Goal: Task Accomplishment & Management: Manage account settings

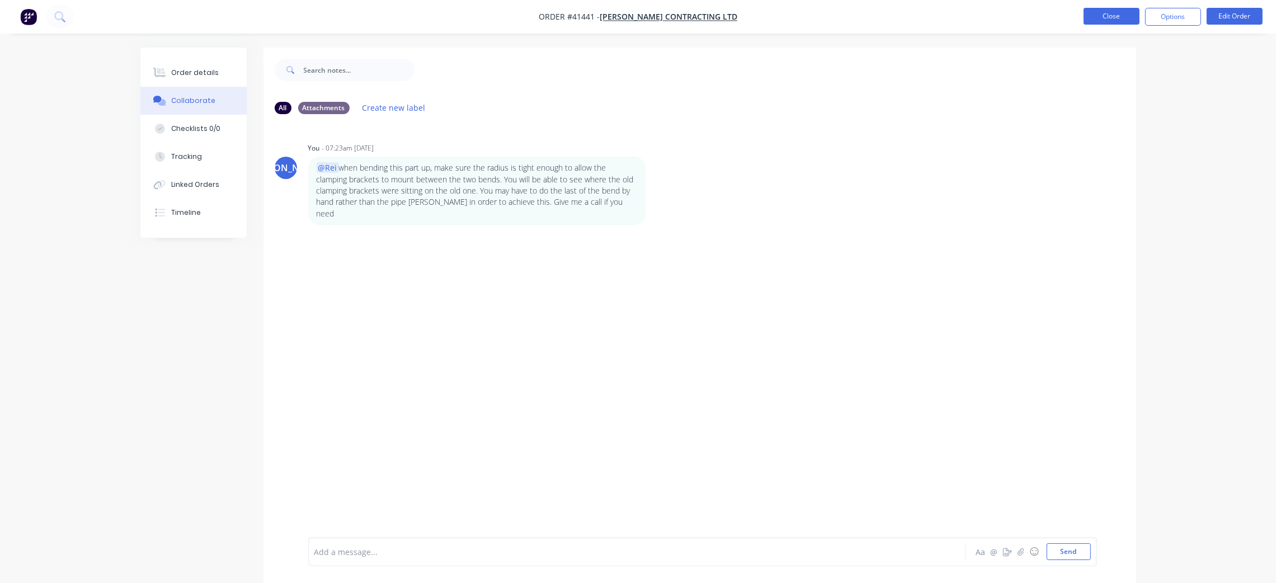
click at [1114, 18] on button "Close" at bounding box center [1112, 16] width 56 height 17
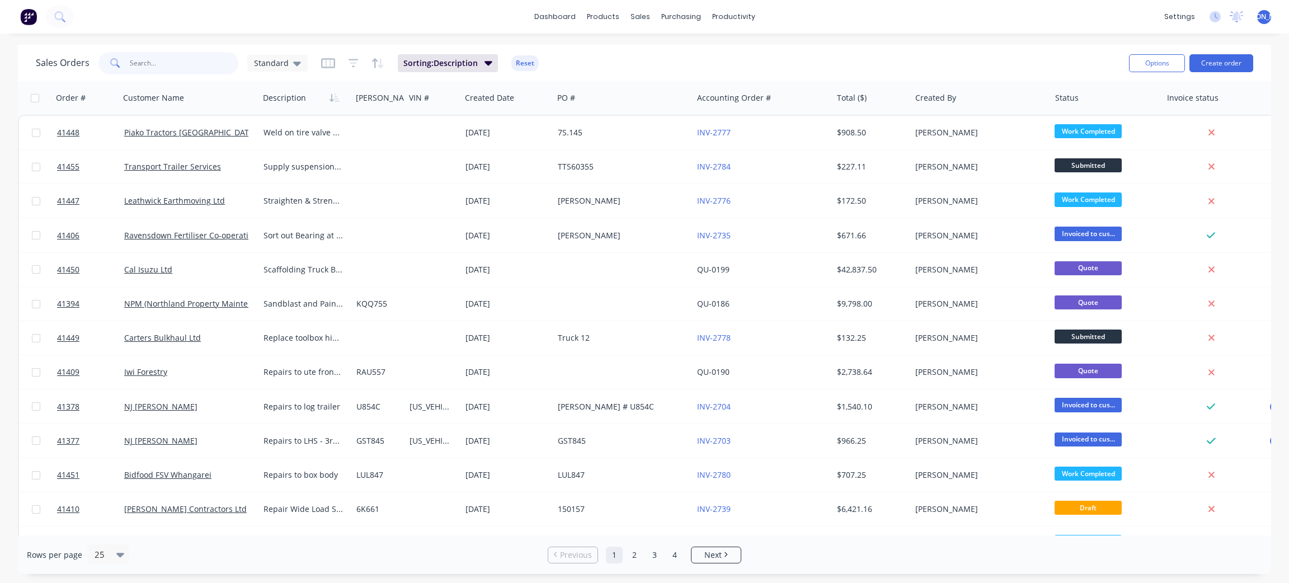
click at [152, 53] on input "text" at bounding box center [184, 63] width 109 height 22
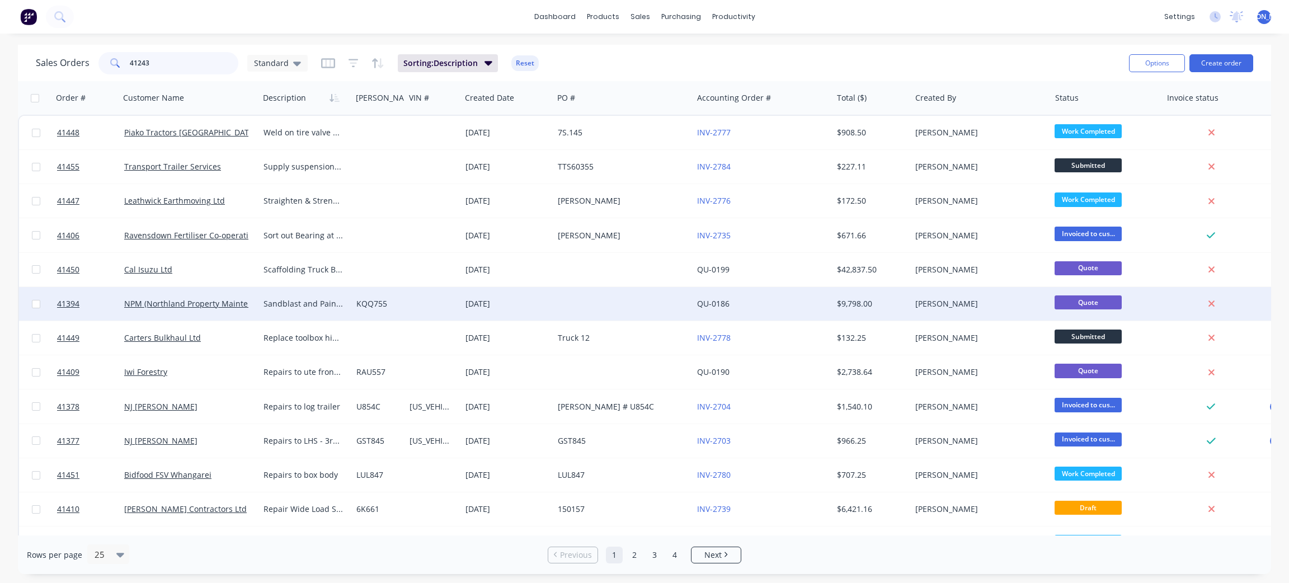
type input "41243"
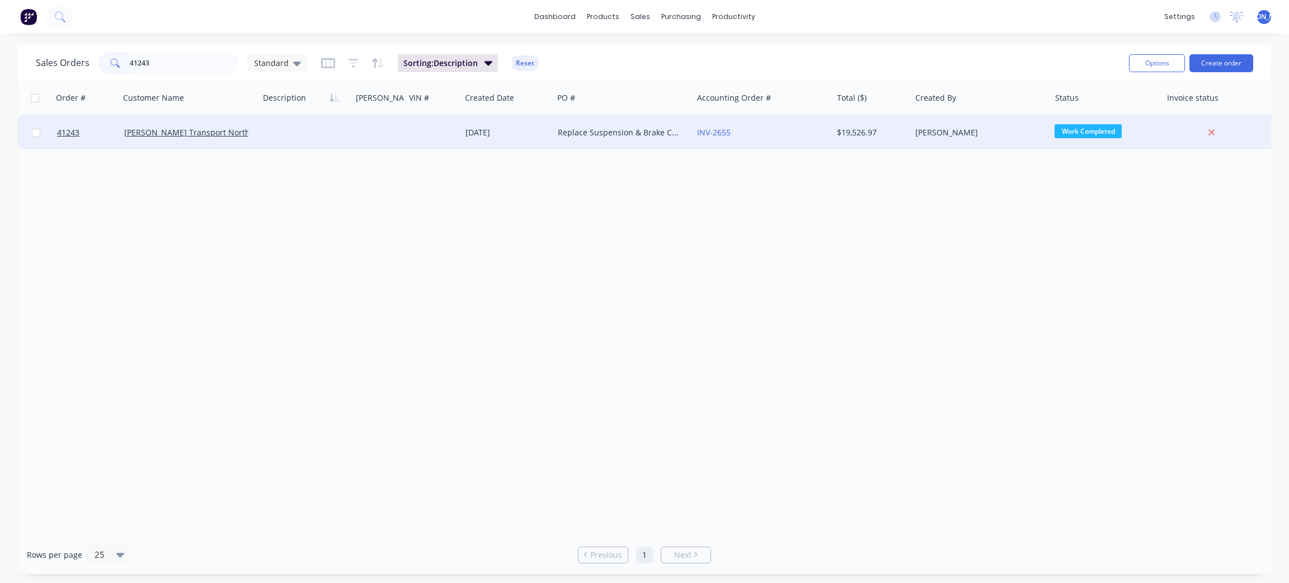
click at [248, 130] on div "[PERSON_NAME] Transport Northland" at bounding box center [189, 132] width 131 height 11
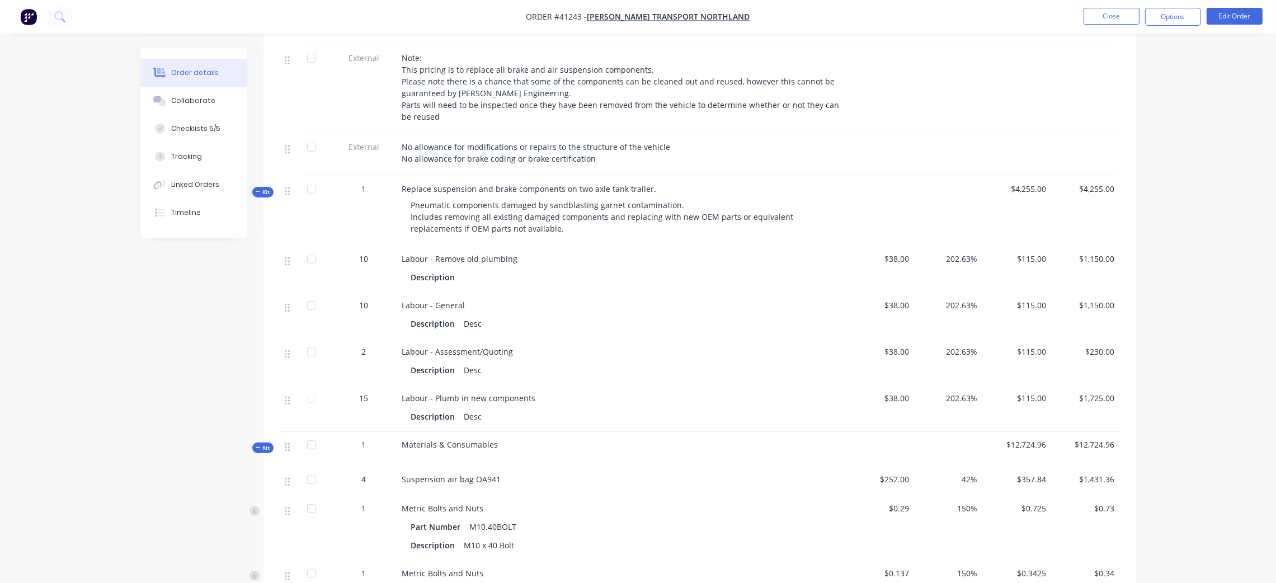
scroll to position [426, 0]
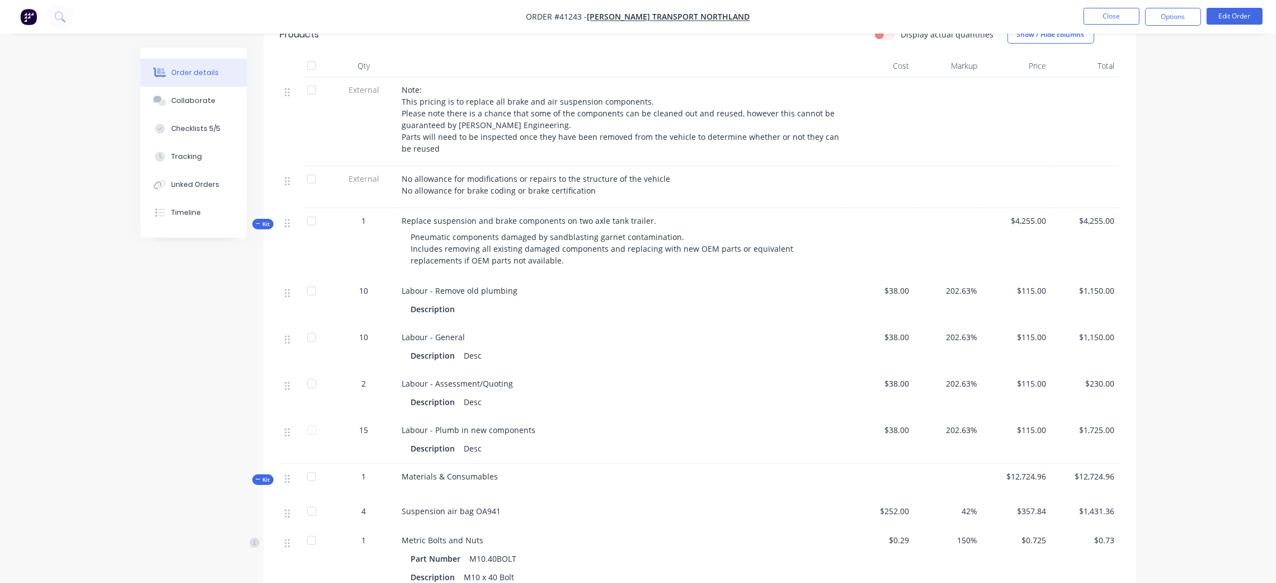
click at [264, 223] on span "Kit" at bounding box center [263, 224] width 15 height 8
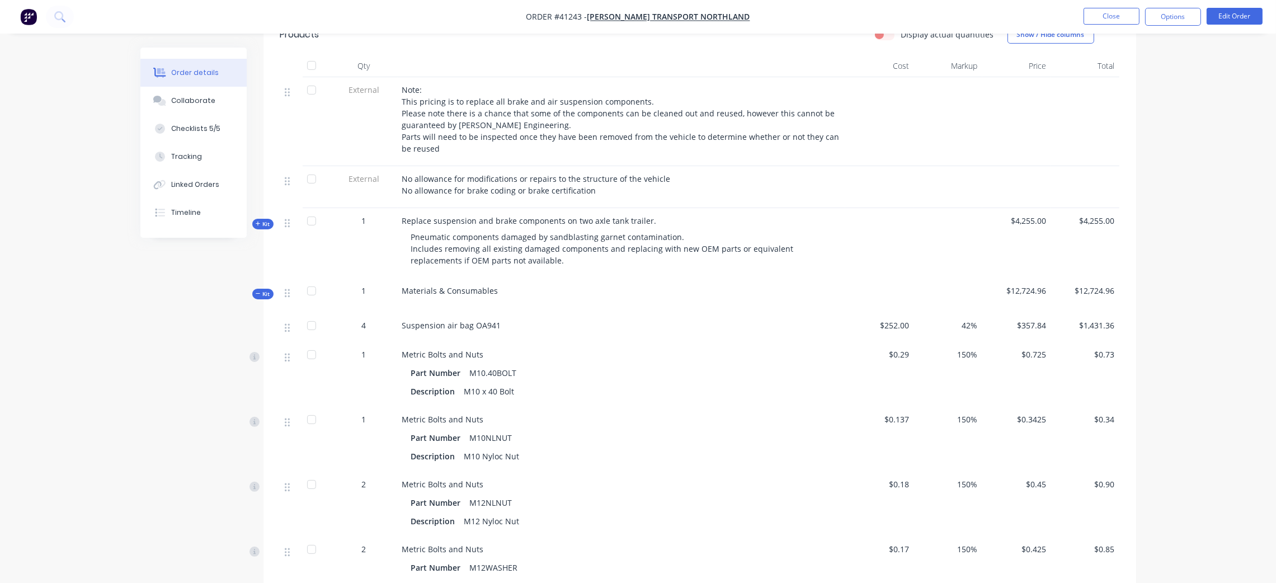
click at [261, 291] on span "Kit" at bounding box center [263, 294] width 15 height 8
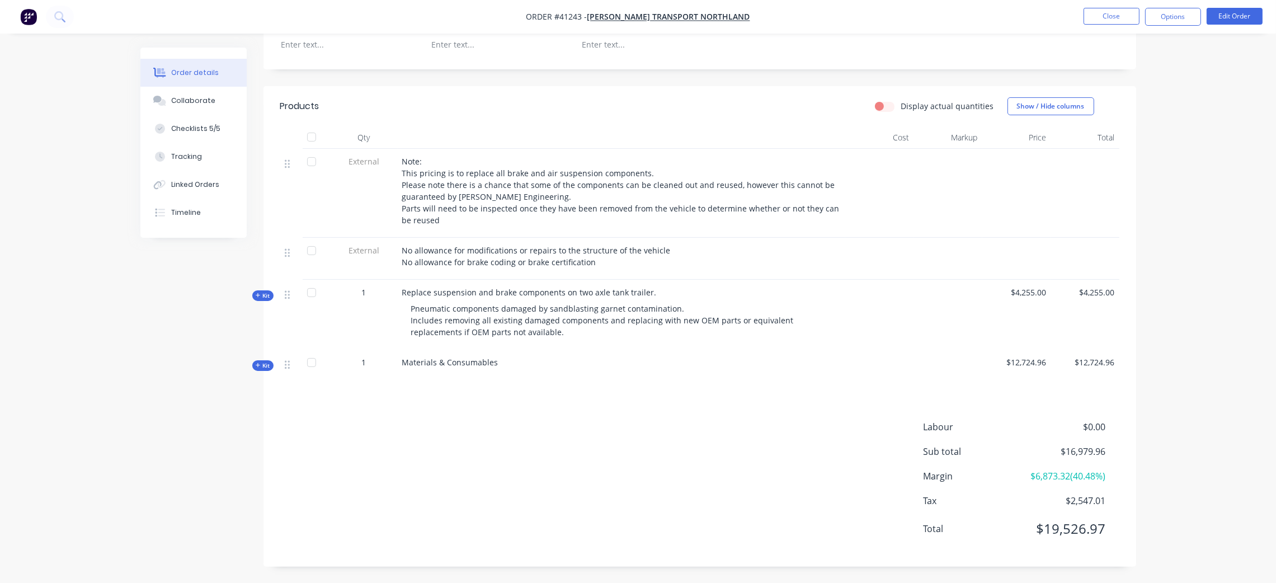
click at [263, 364] on span "Kit" at bounding box center [263, 365] width 15 height 8
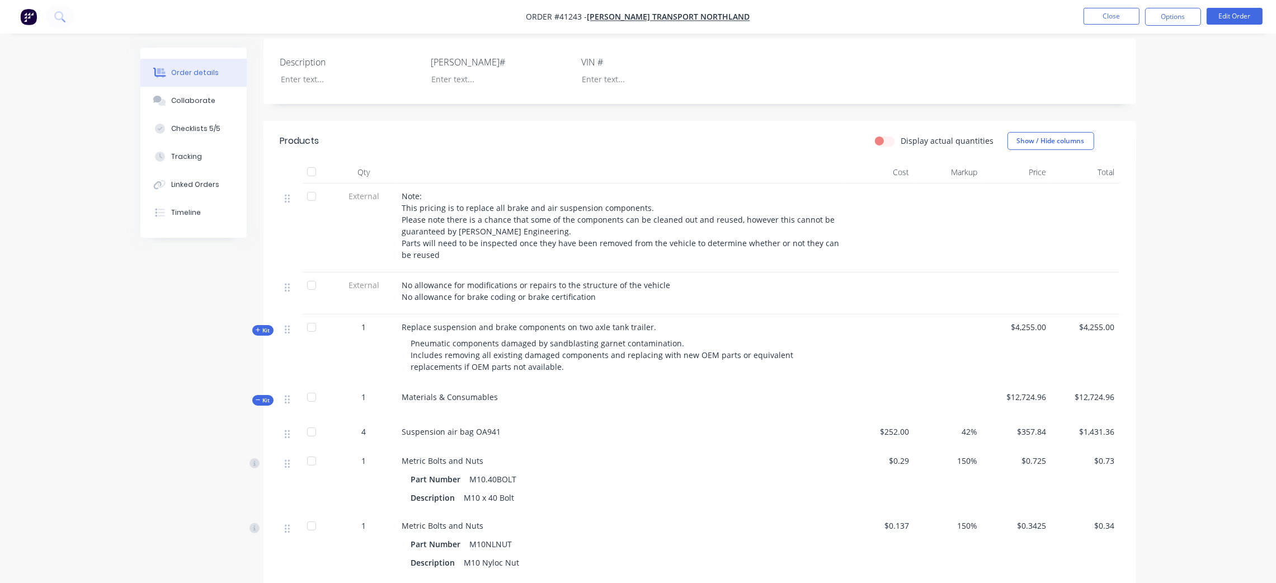
scroll to position [336, 0]
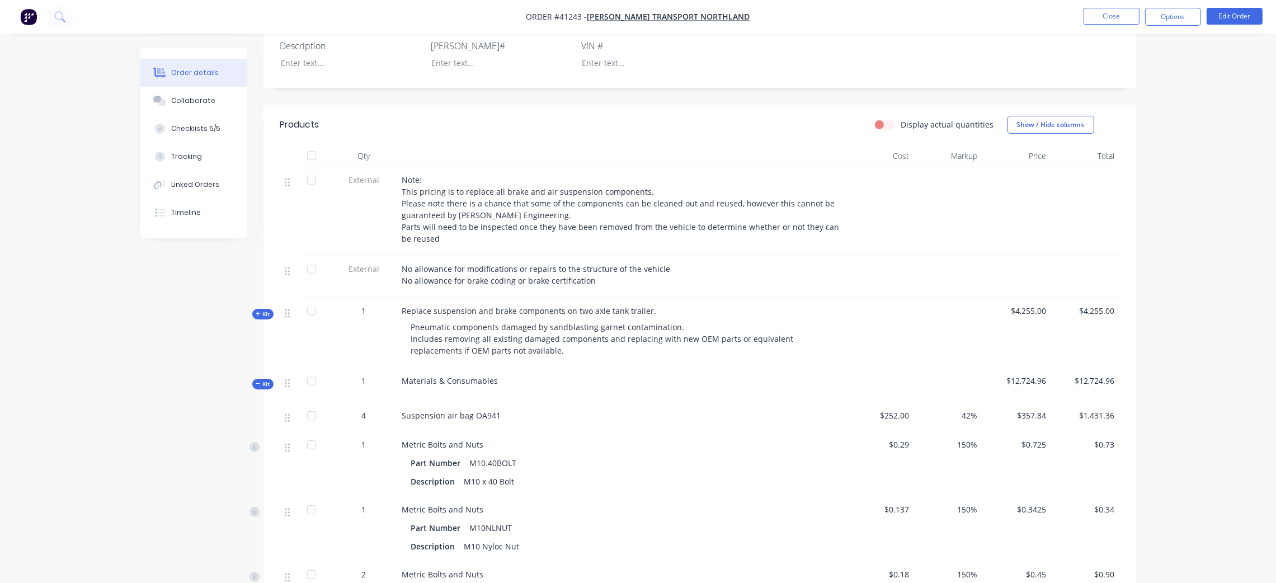
click at [260, 385] on span "Kit" at bounding box center [263, 384] width 15 height 8
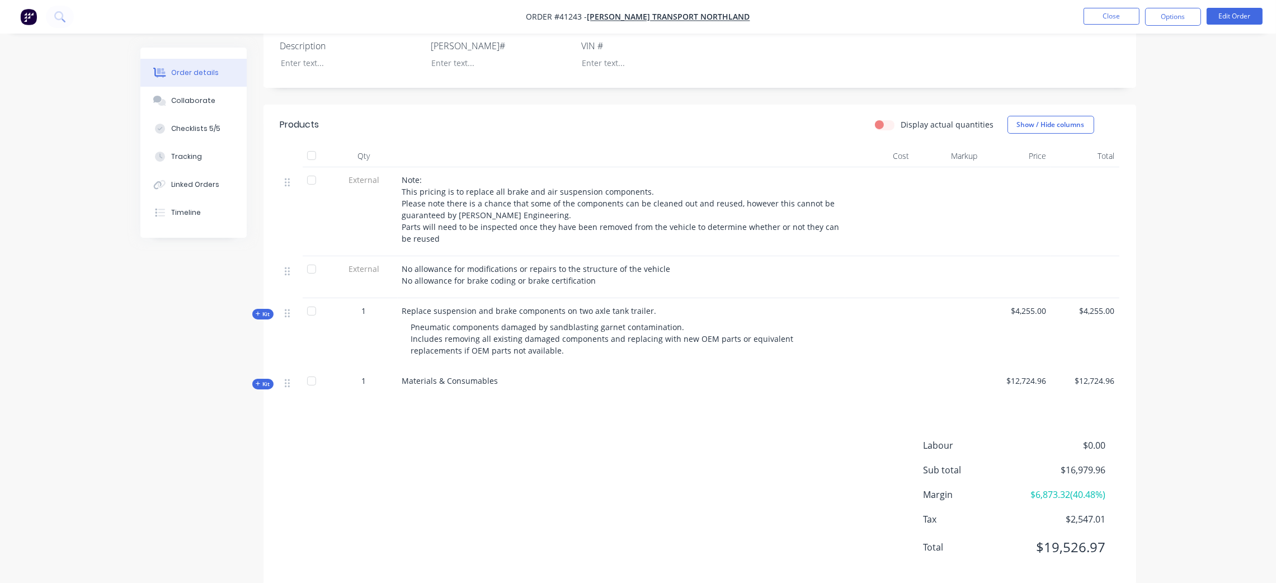
click at [266, 315] on span "Kit" at bounding box center [263, 314] width 15 height 8
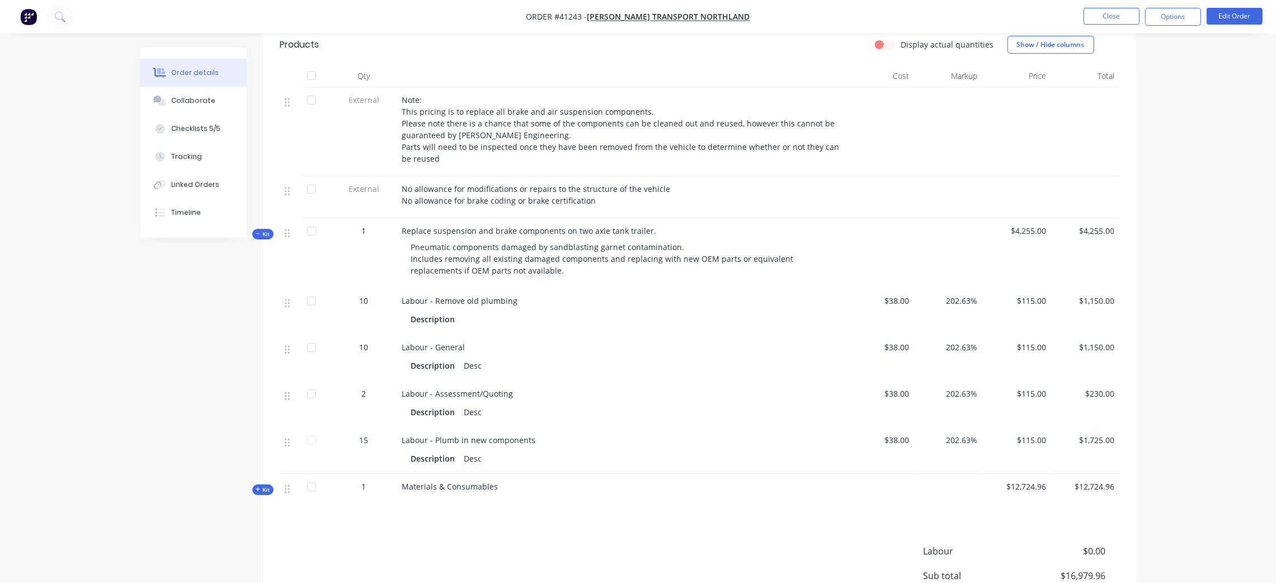
scroll to position [419, 0]
click at [201, 154] on button "Tracking" at bounding box center [193, 157] width 106 height 28
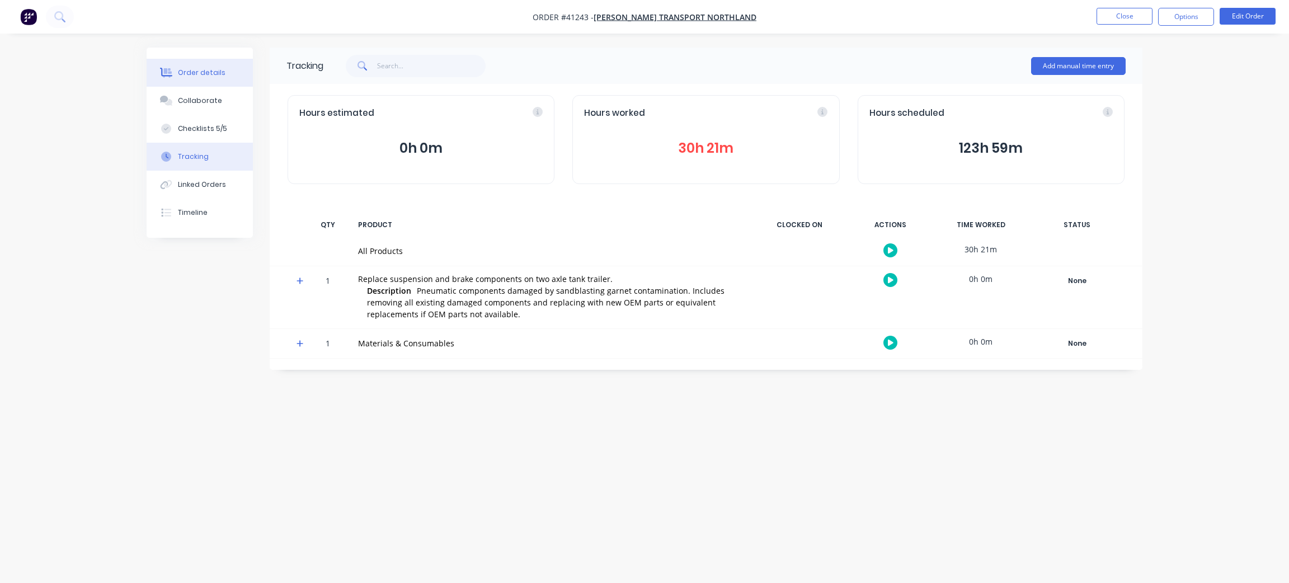
click at [183, 80] on button "Order details" at bounding box center [200, 73] width 106 height 28
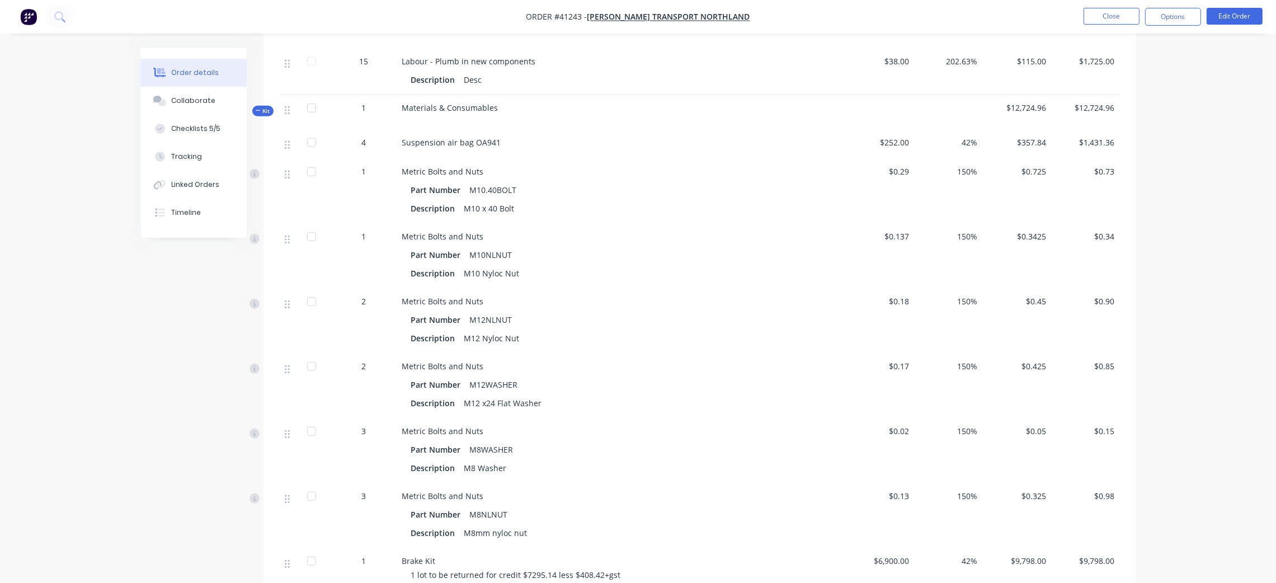
scroll to position [671, 0]
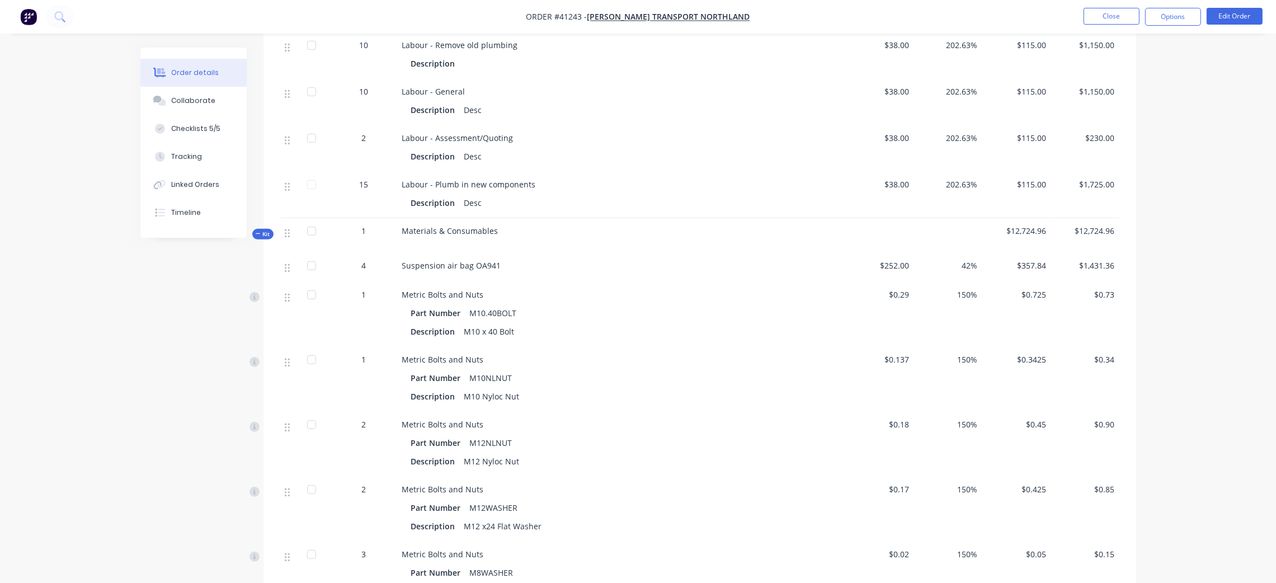
click at [256, 234] on icon at bounding box center [258, 234] width 5 height 6
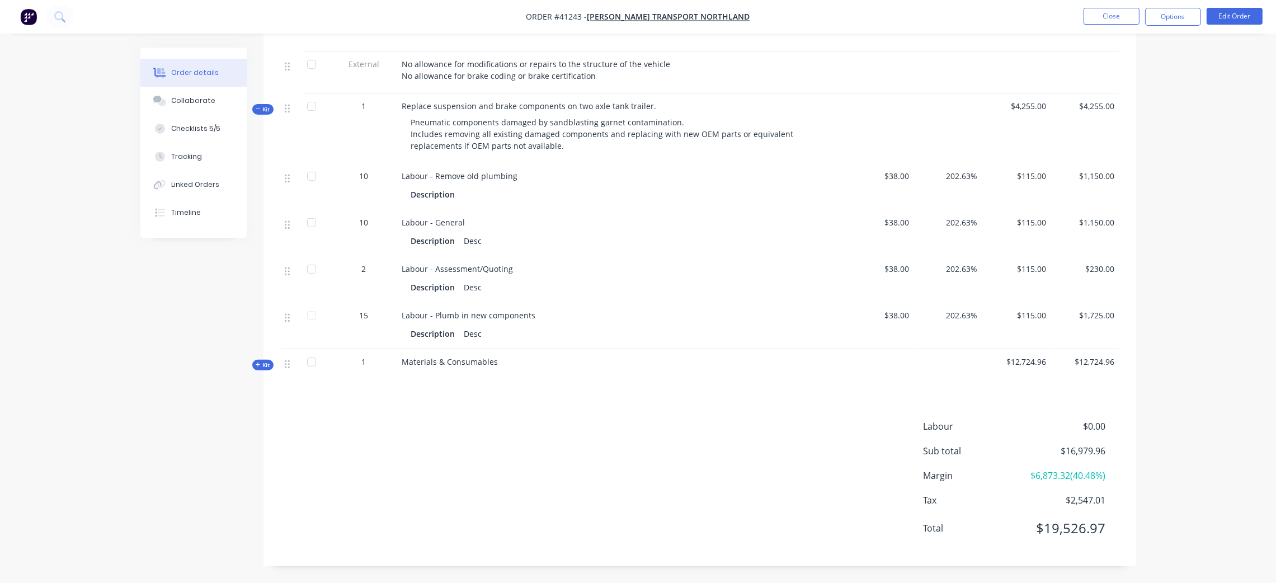
scroll to position [541, 0]
click at [266, 109] on span "Kit" at bounding box center [263, 109] width 15 height 8
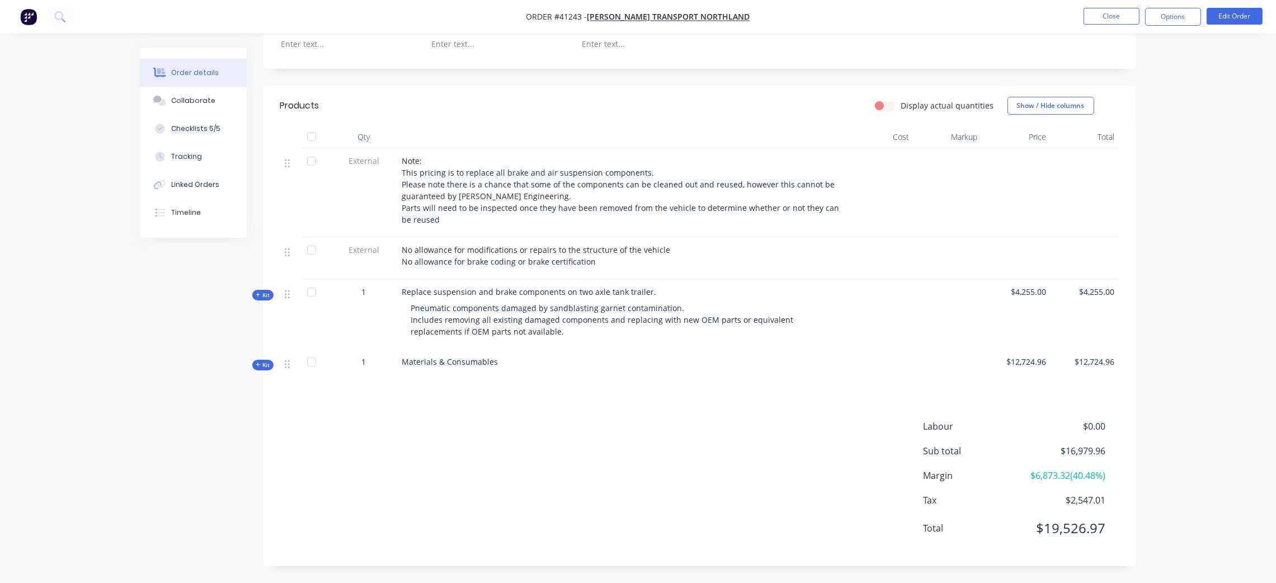
scroll to position [354, 0]
click at [1242, 11] on button "Edit Order" at bounding box center [1235, 16] width 56 height 17
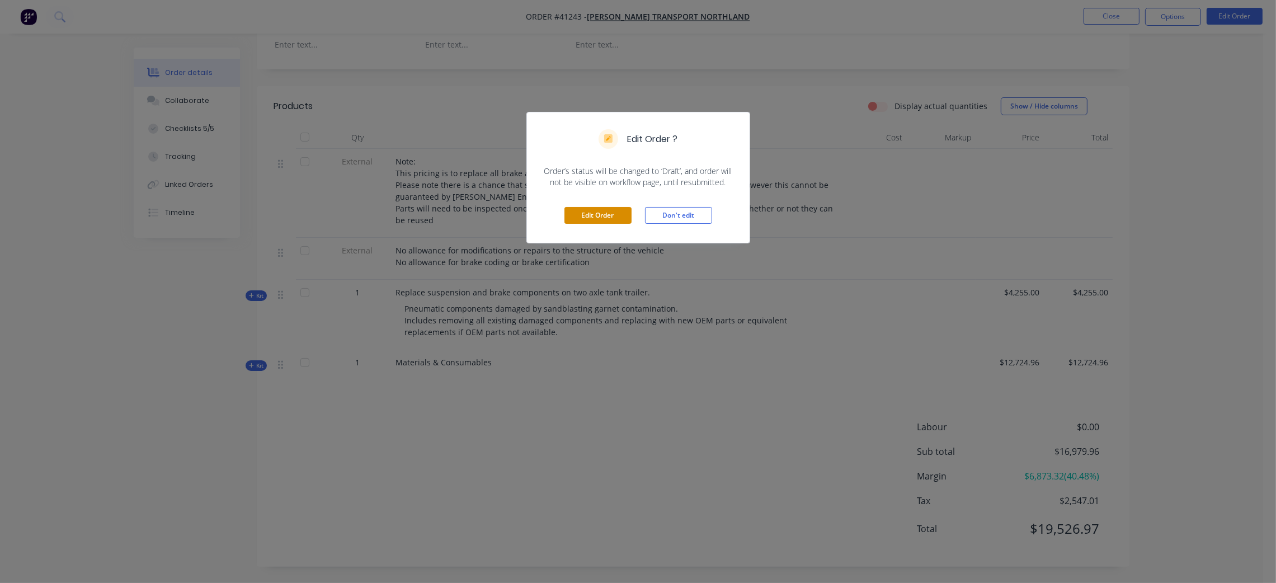
click at [598, 213] on button "Edit Order" at bounding box center [597, 215] width 67 height 17
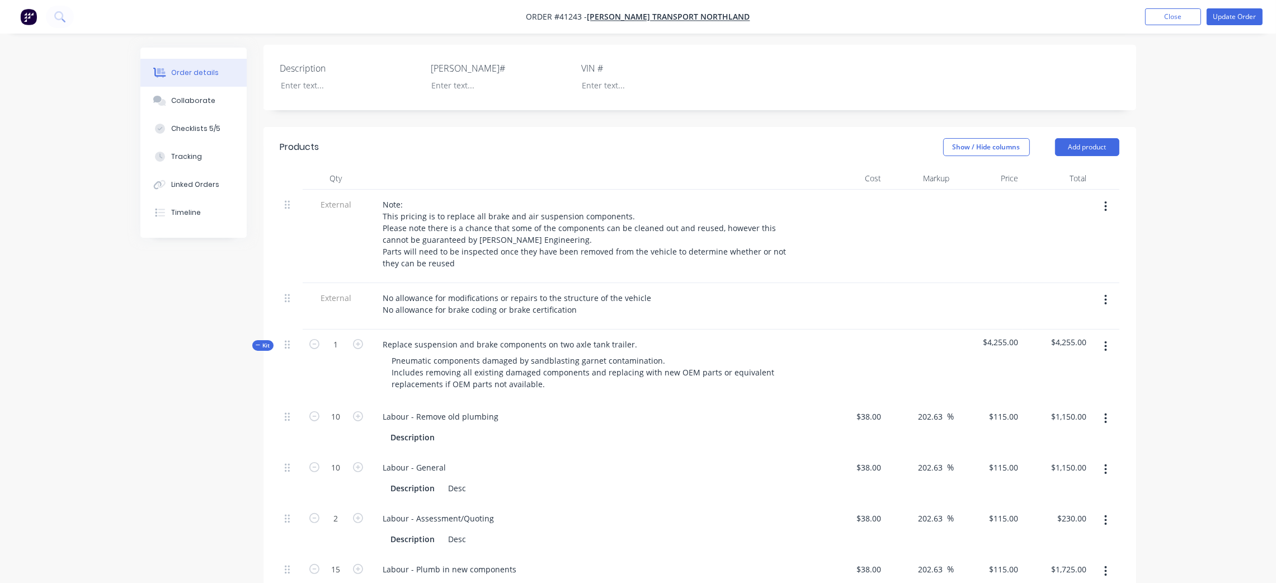
scroll to position [336, 0]
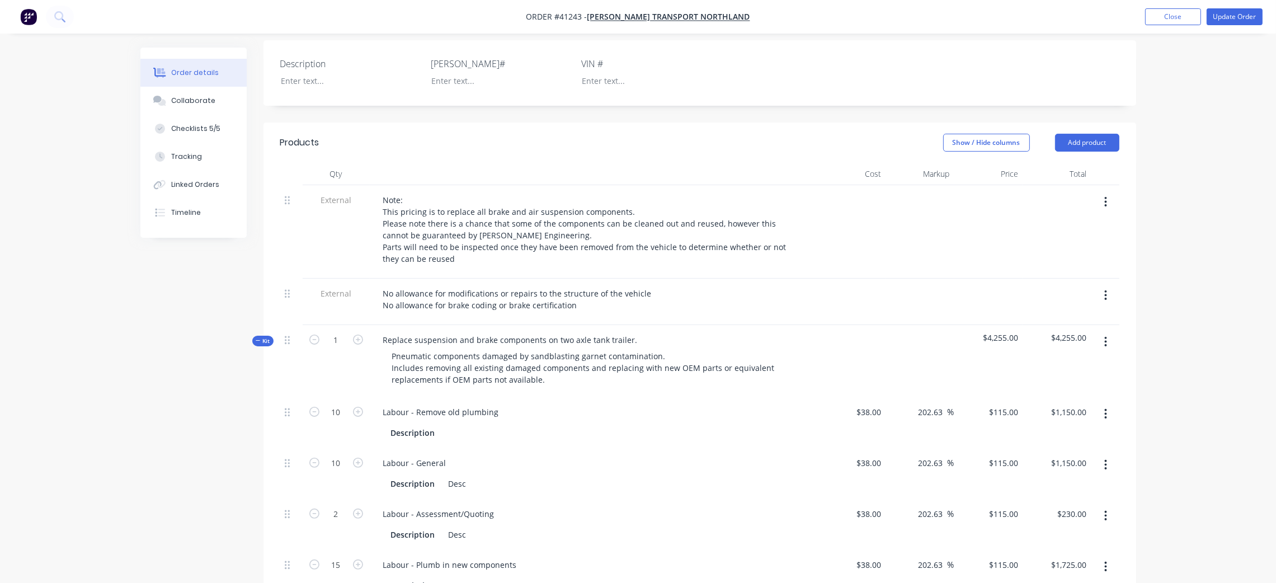
click at [263, 337] on span "Kit" at bounding box center [263, 341] width 15 height 8
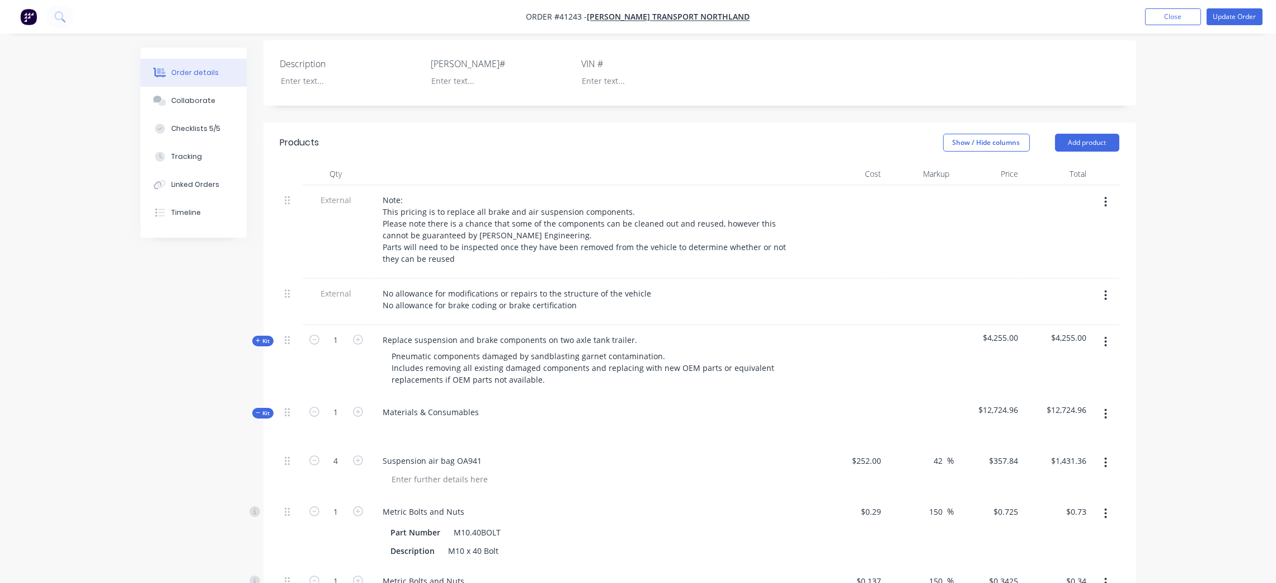
click at [256, 410] on icon at bounding box center [258, 413] width 5 height 6
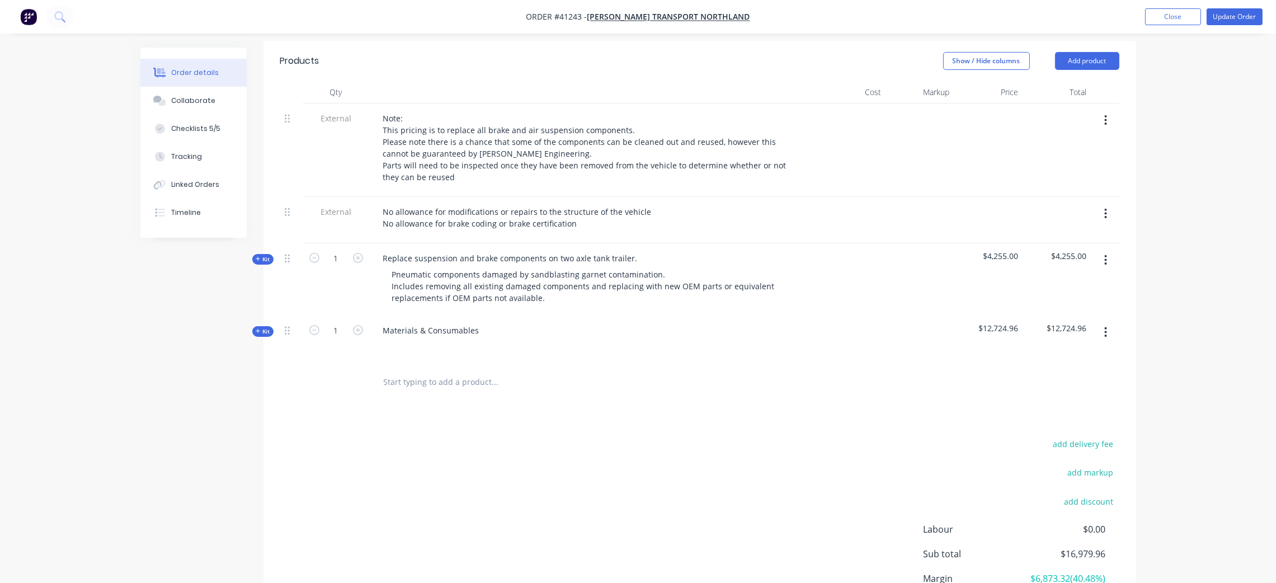
scroll to position [419, 0]
click at [427, 369] on input "text" at bounding box center [495, 380] width 224 height 22
click at [1083, 50] on button "Add product" at bounding box center [1087, 59] width 64 height 18
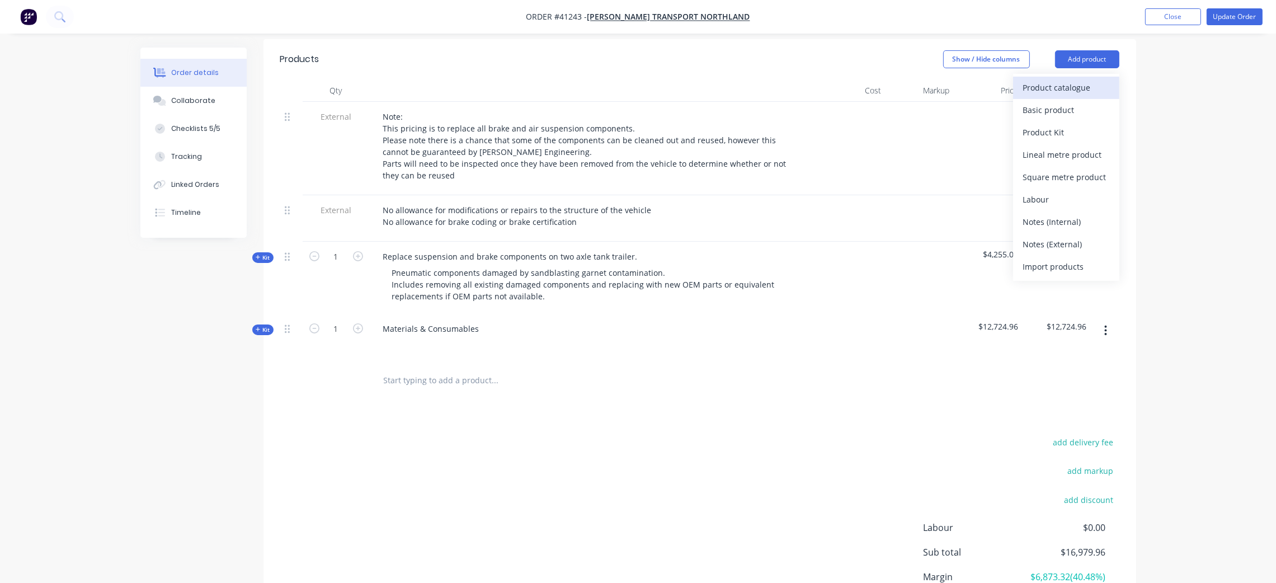
click at [1074, 79] on div "Product catalogue" at bounding box center [1066, 87] width 86 height 16
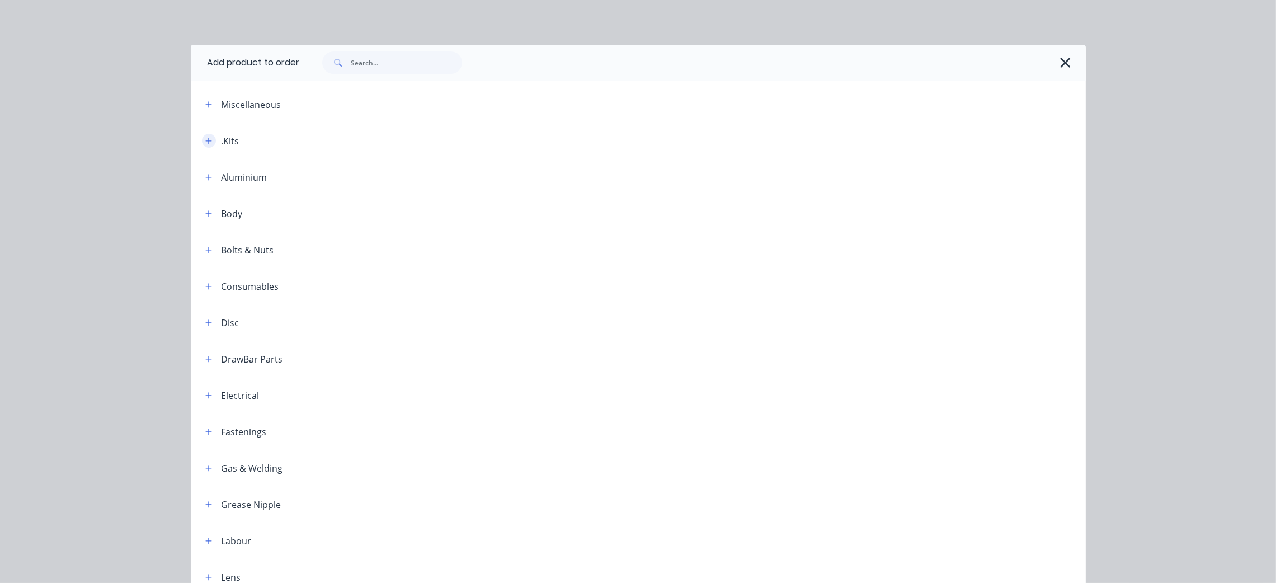
drag, startPoint x: 203, startPoint y: 143, endPoint x: 214, endPoint y: 139, distance: 11.7
click at [205, 141] on icon "button" at bounding box center [208, 141] width 7 height 8
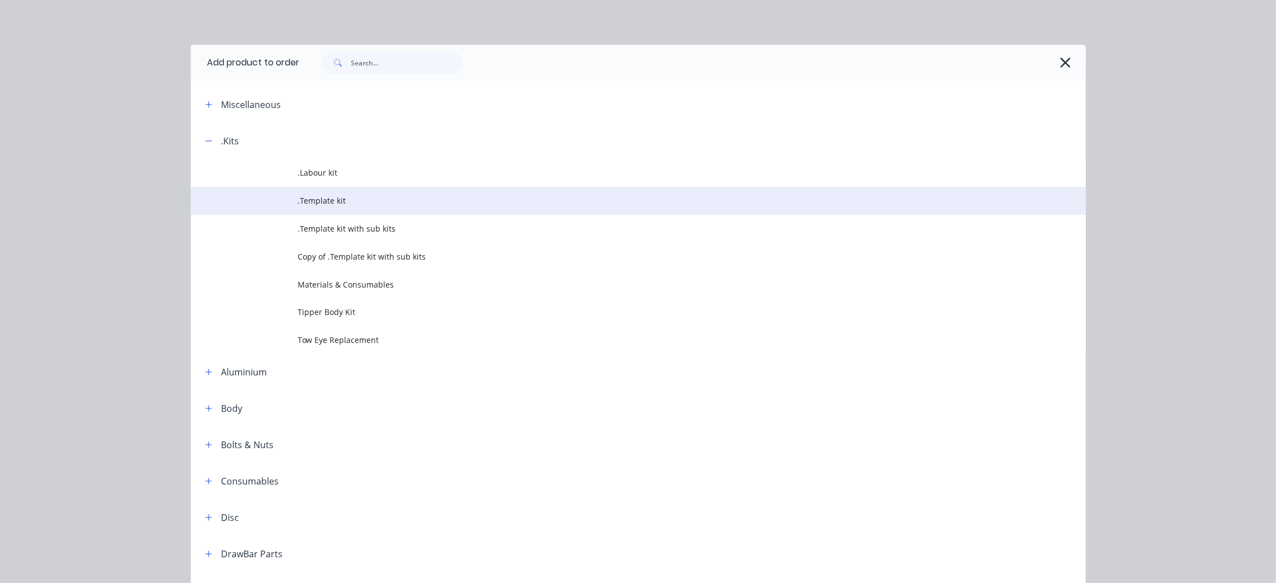
click at [331, 201] on span ".Template kit" at bounding box center [613, 201] width 630 height 12
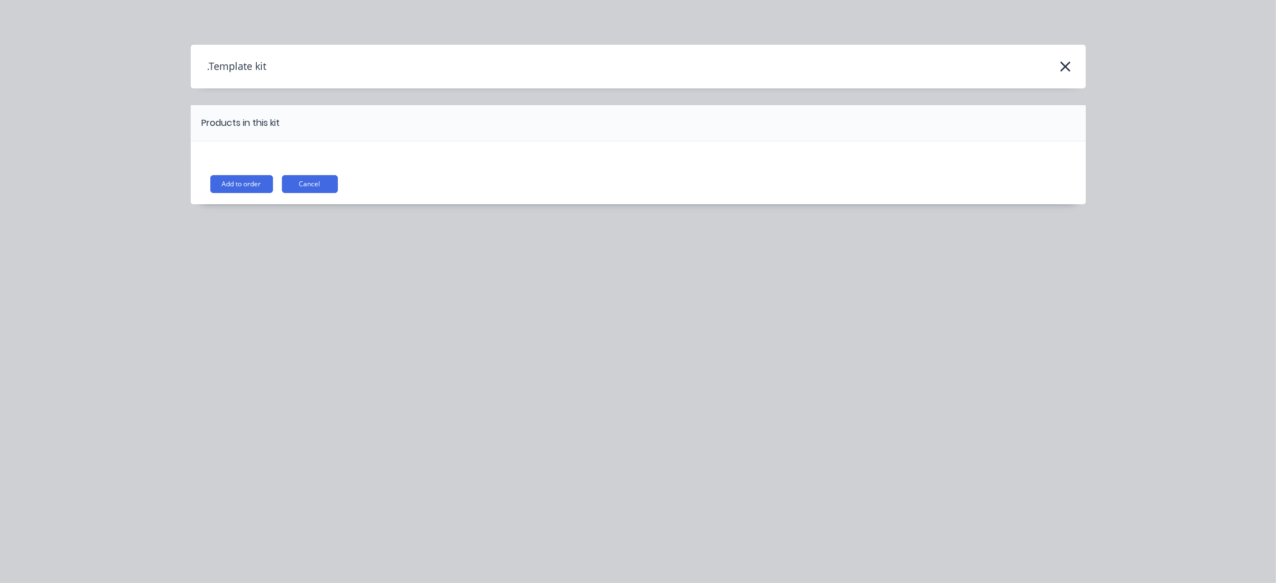
click at [247, 184] on button "Add to order" at bounding box center [241, 184] width 63 height 18
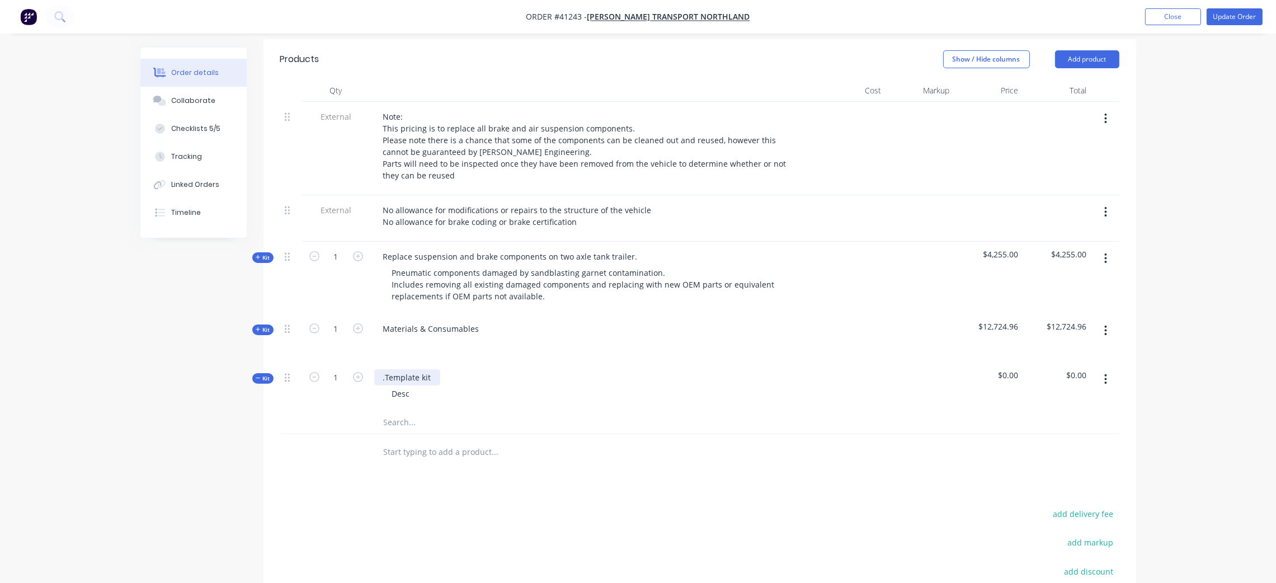
drag, startPoint x: 427, startPoint y: 364, endPoint x: 551, endPoint y: 359, distance: 123.7
click at [428, 369] on div ".Template kit" at bounding box center [407, 377] width 66 height 16
drag, startPoint x: 435, startPoint y: 358, endPoint x: 383, endPoint y: 359, distance: 51.5
click at [383, 369] on div ".Template kit" at bounding box center [407, 377] width 66 height 16
click at [417, 385] on div "Desc" at bounding box center [401, 393] width 36 height 16
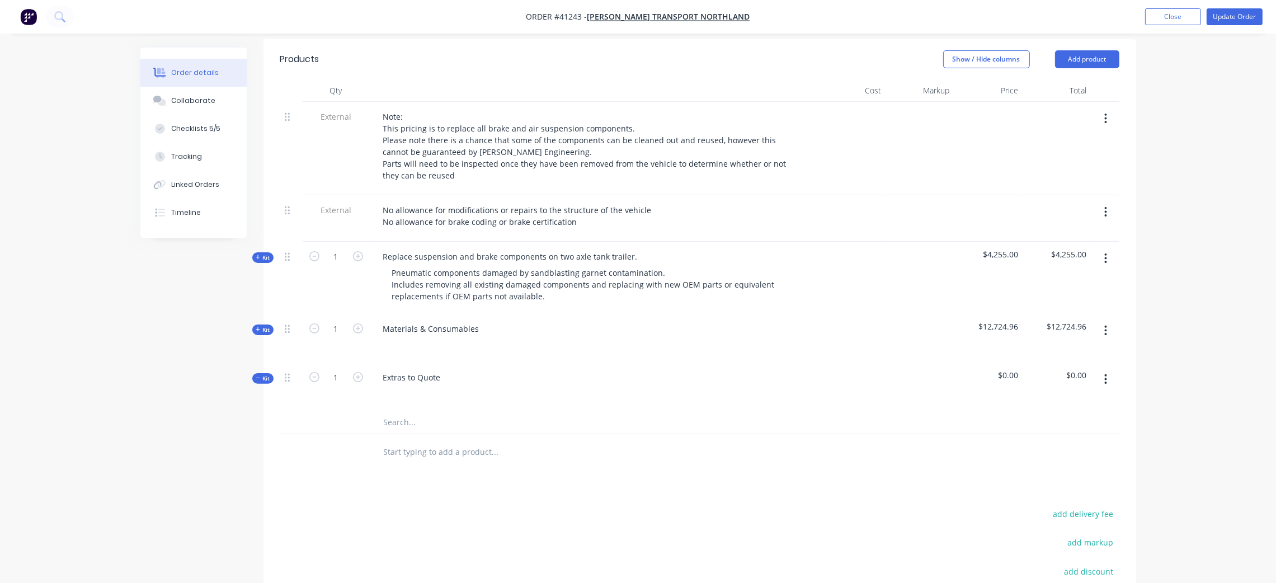
click at [498, 388] on div "Extras to Quote" at bounding box center [594, 387] width 448 height 49
click at [400, 411] on input "text" at bounding box center [495, 422] width 224 height 22
drag, startPoint x: 260, startPoint y: 312, endPoint x: 354, endPoint y: 329, distance: 95.0
click at [260, 326] on span "Kit" at bounding box center [263, 330] width 15 height 8
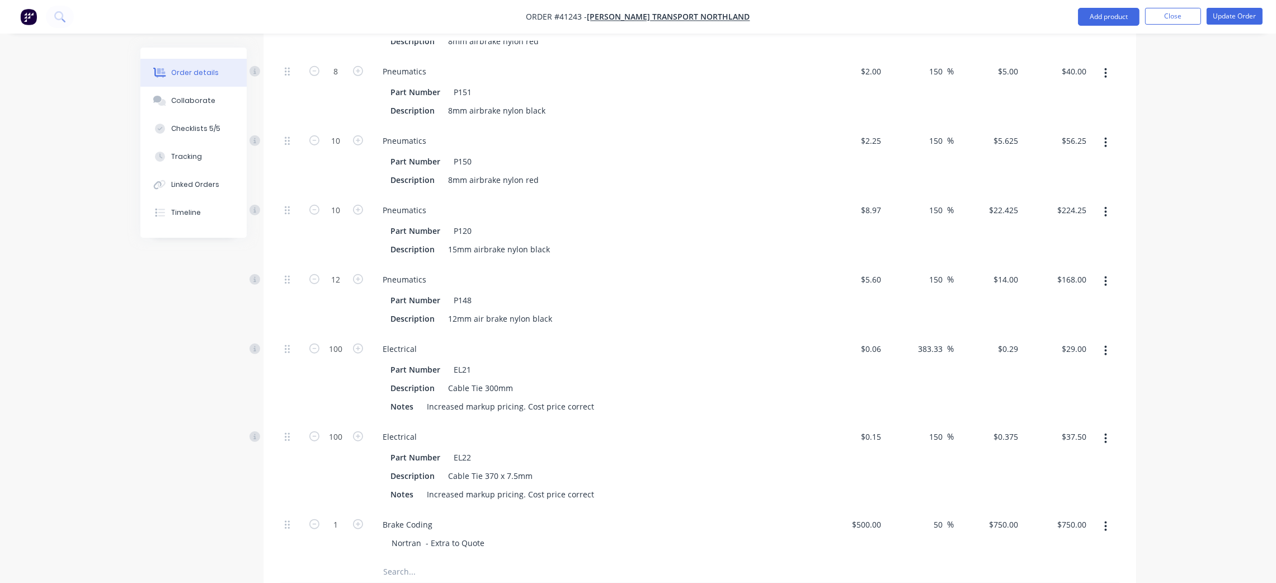
scroll to position [1510, 0]
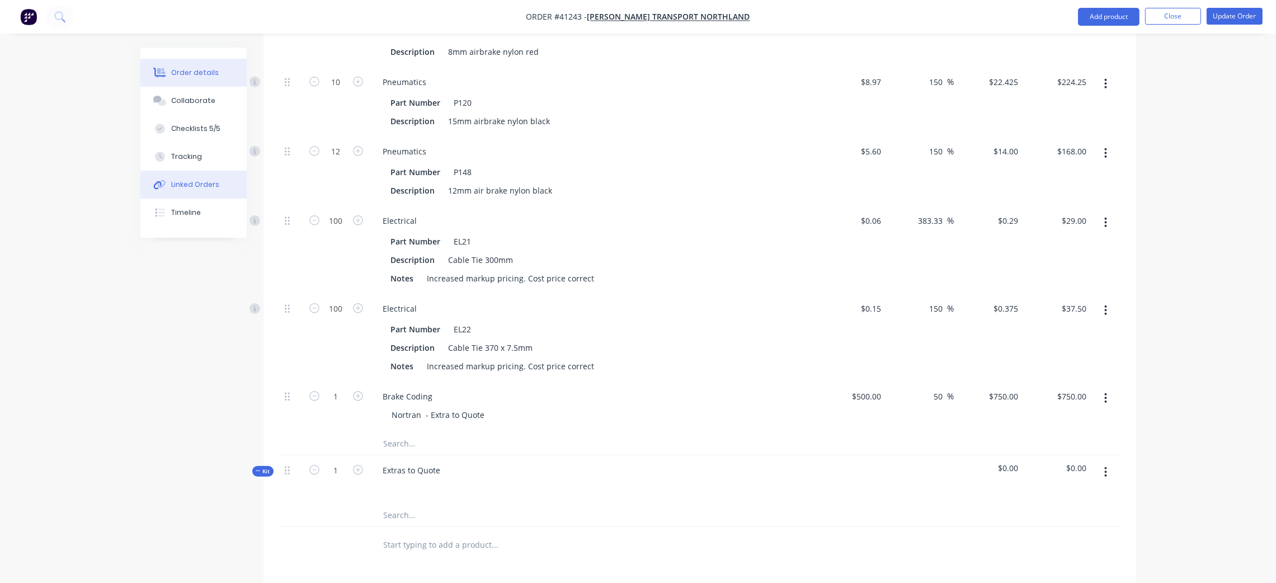
click at [200, 184] on div "Linked Orders" at bounding box center [195, 185] width 48 height 10
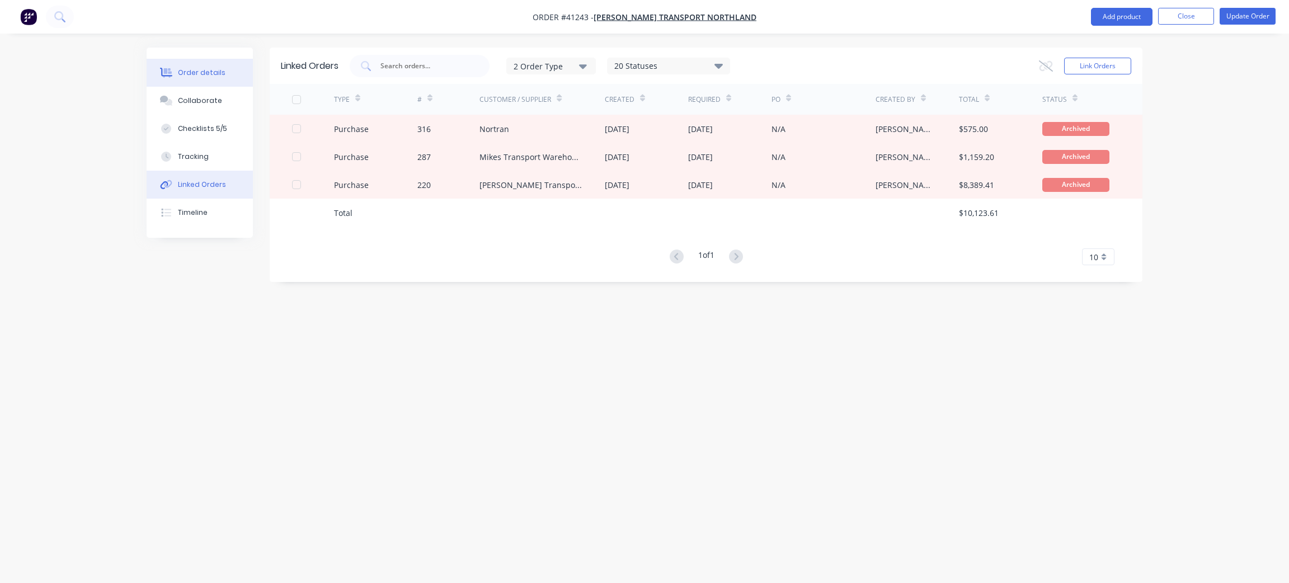
click at [200, 72] on div "Order details" at bounding box center [202, 73] width 48 height 10
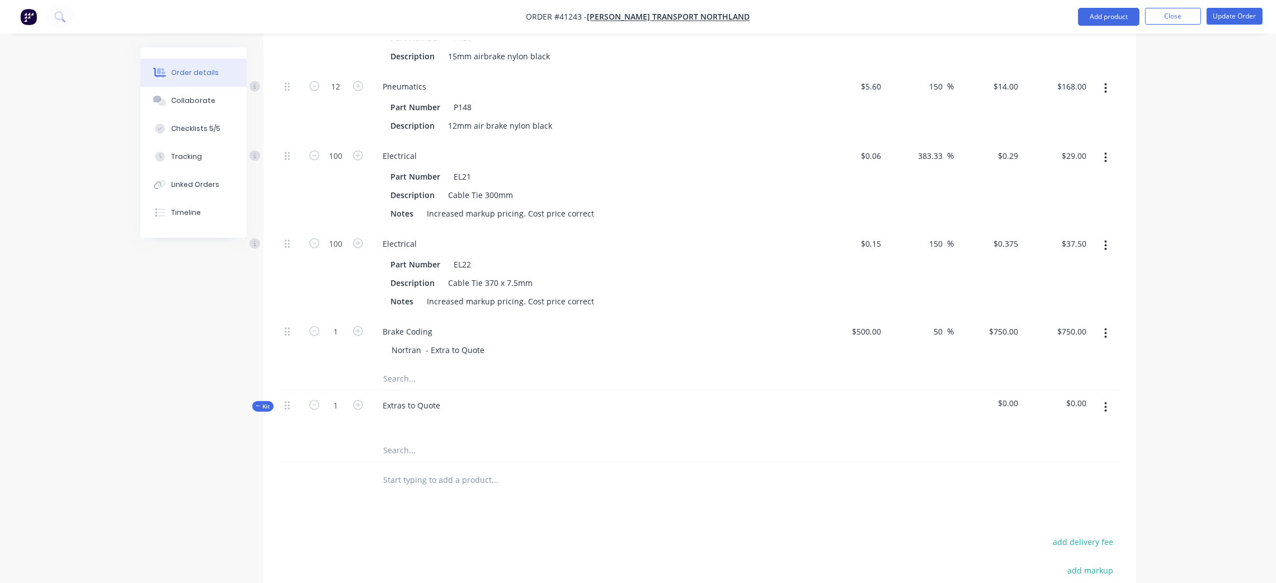
scroll to position [1846, 0]
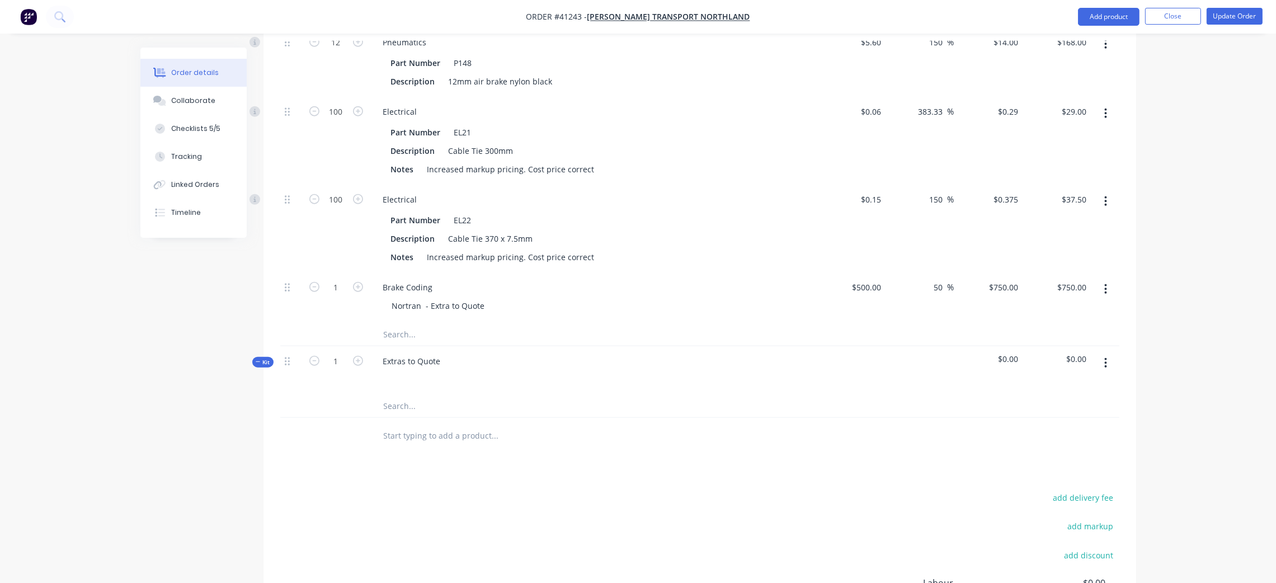
click at [394, 395] on input "text" at bounding box center [495, 406] width 224 height 22
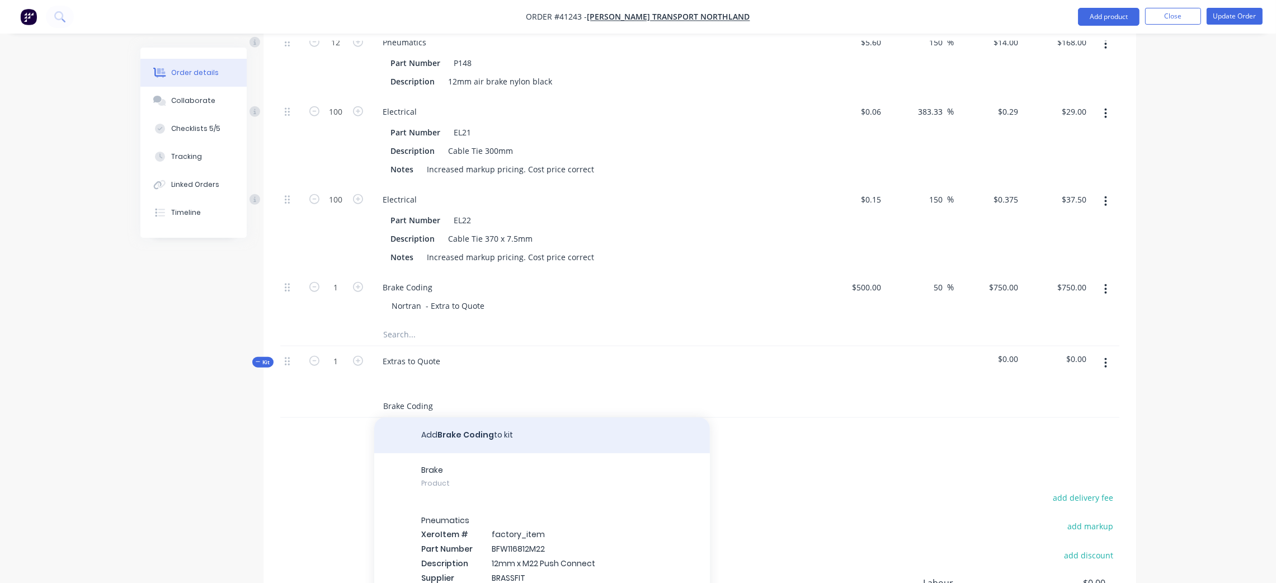
type input "Brake Coding"
click at [488, 419] on button "Add Brake Coding to kit" at bounding box center [542, 435] width 336 height 36
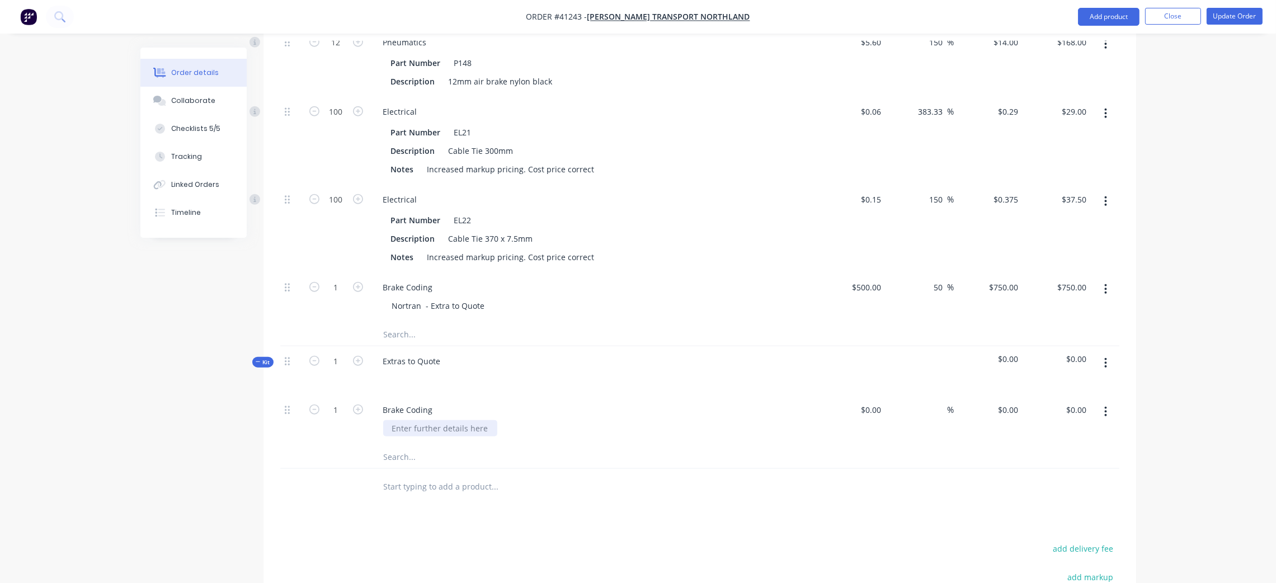
click at [431, 420] on div at bounding box center [440, 428] width 114 height 16
click at [585, 446] on input "text" at bounding box center [495, 457] width 224 height 22
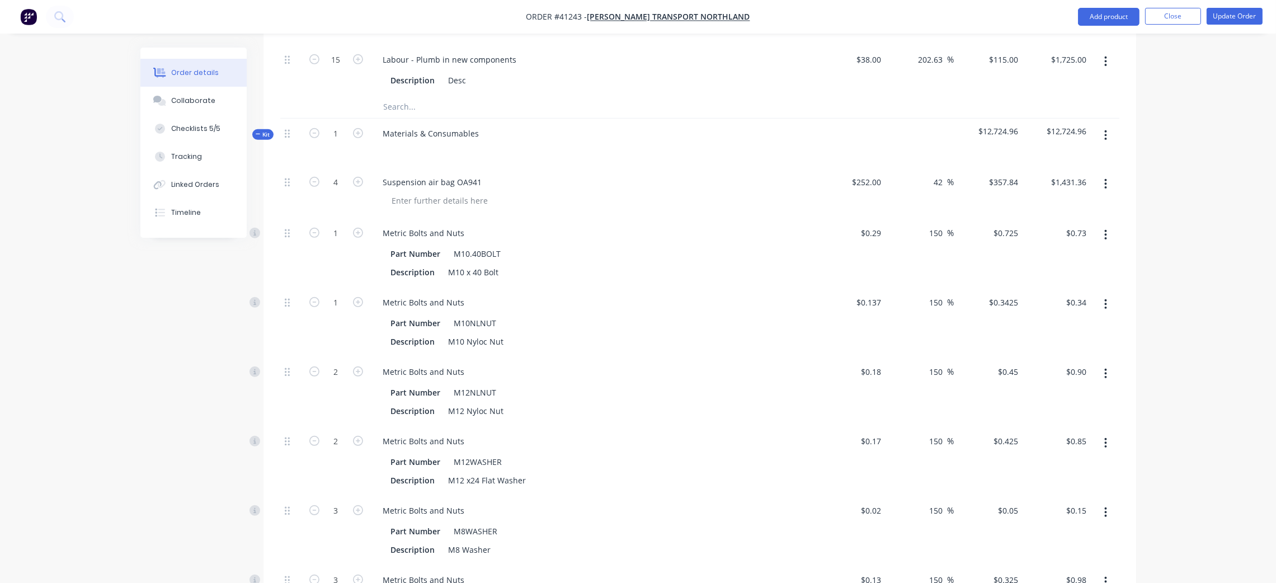
scroll to position [839, 0]
drag, startPoint x: 479, startPoint y: 168, endPoint x: 374, endPoint y: 161, distance: 104.8
click at [374, 176] on div "Suspension air bag OA941" at bounding box center [432, 184] width 117 height 16
copy div "Suspension air bag OA941"
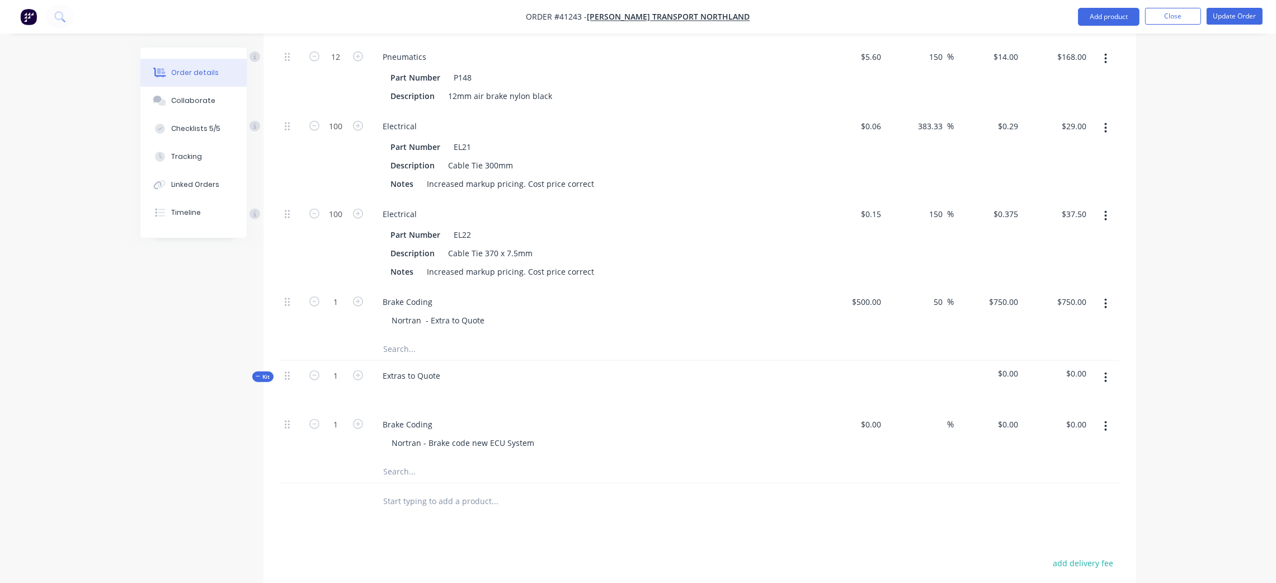
scroll to position [1929, 0]
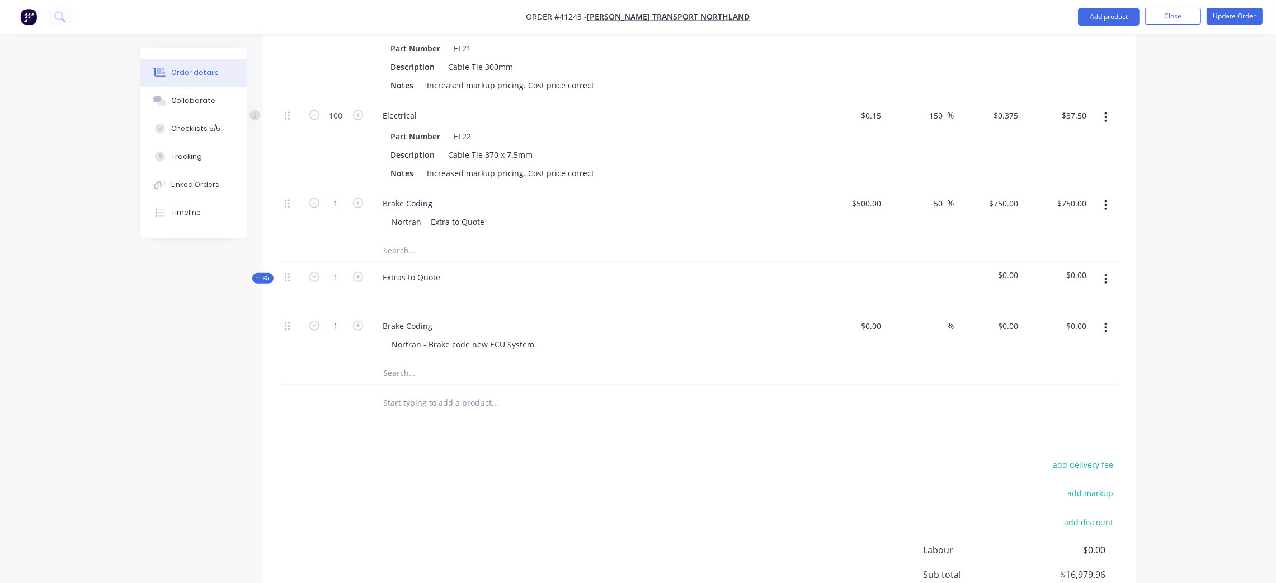
click at [407, 362] on input "text" at bounding box center [495, 373] width 224 height 22
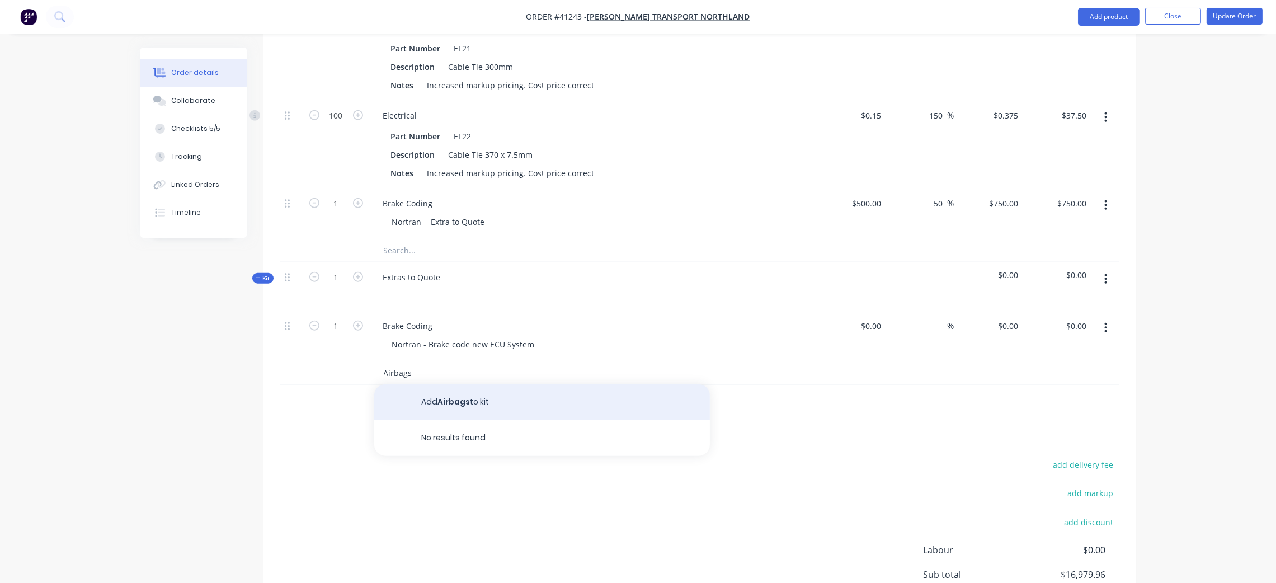
type input "Airbags"
click at [449, 393] on button "Add Airbags to kit" at bounding box center [542, 402] width 336 height 36
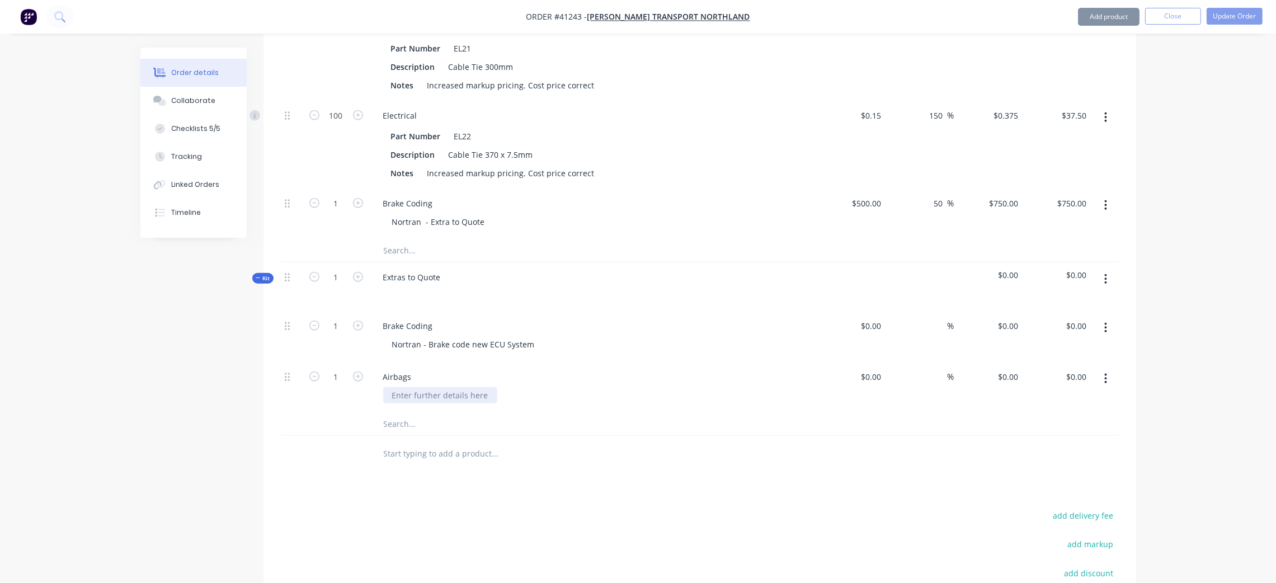
click at [417, 387] on div at bounding box center [440, 395] width 114 height 16
paste div
click at [354, 371] on icon "button" at bounding box center [358, 376] width 10 height 10
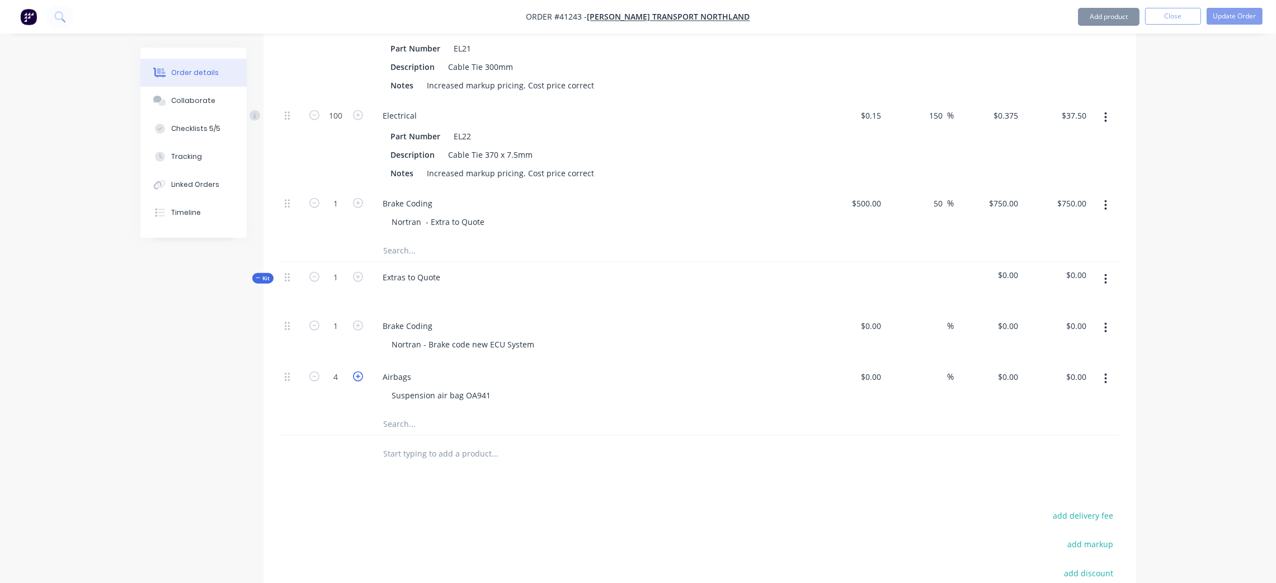
click at [354, 371] on icon "button" at bounding box center [358, 376] width 10 height 10
drag, startPoint x: 318, startPoint y: 367, endPoint x: 324, endPoint y: 361, distance: 8.3
click at [318, 371] on icon "button" at bounding box center [314, 376] width 10 height 10
type input "4"
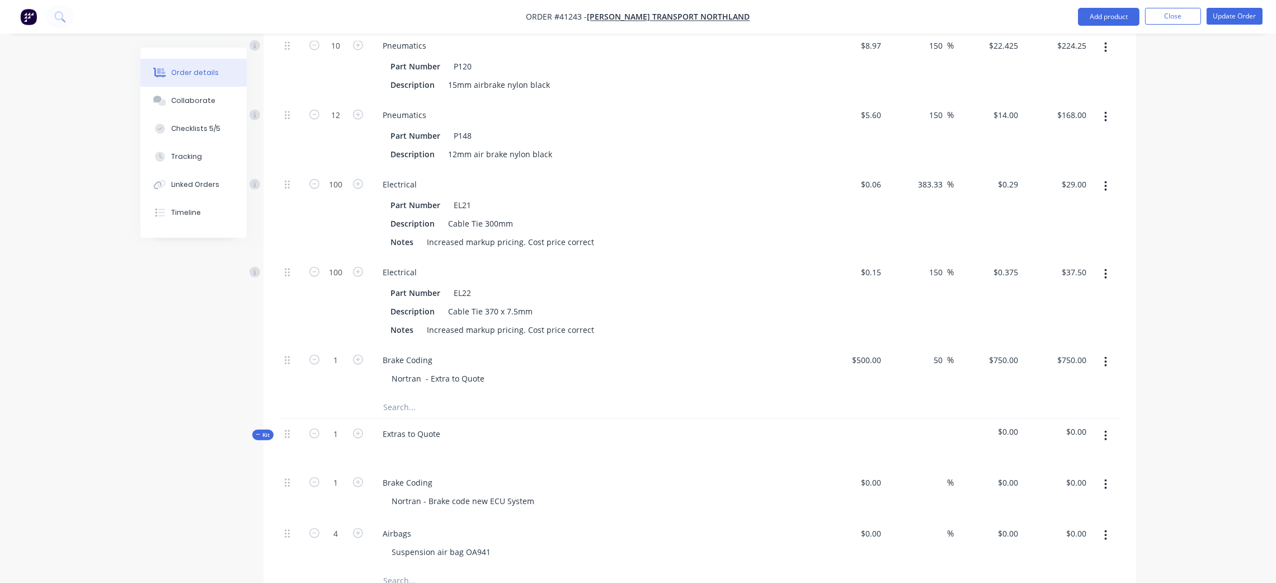
scroll to position [2091, 0]
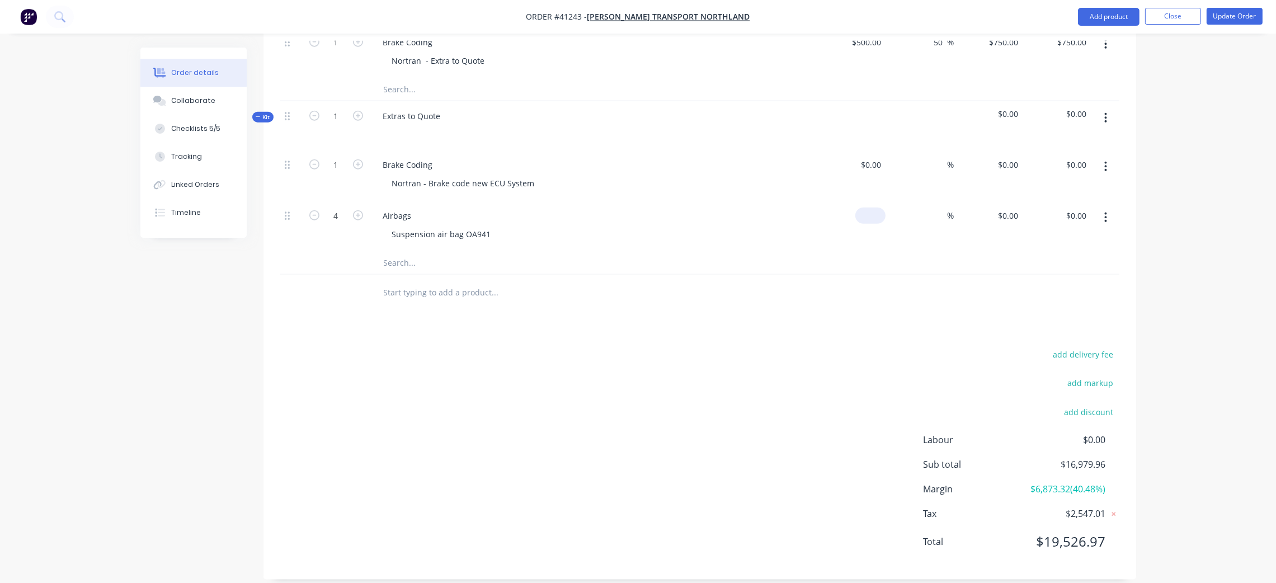
click at [878, 208] on input at bounding box center [873, 216] width 26 height 16
type input "$252.00"
type input "$1,008.00"
type input "30"
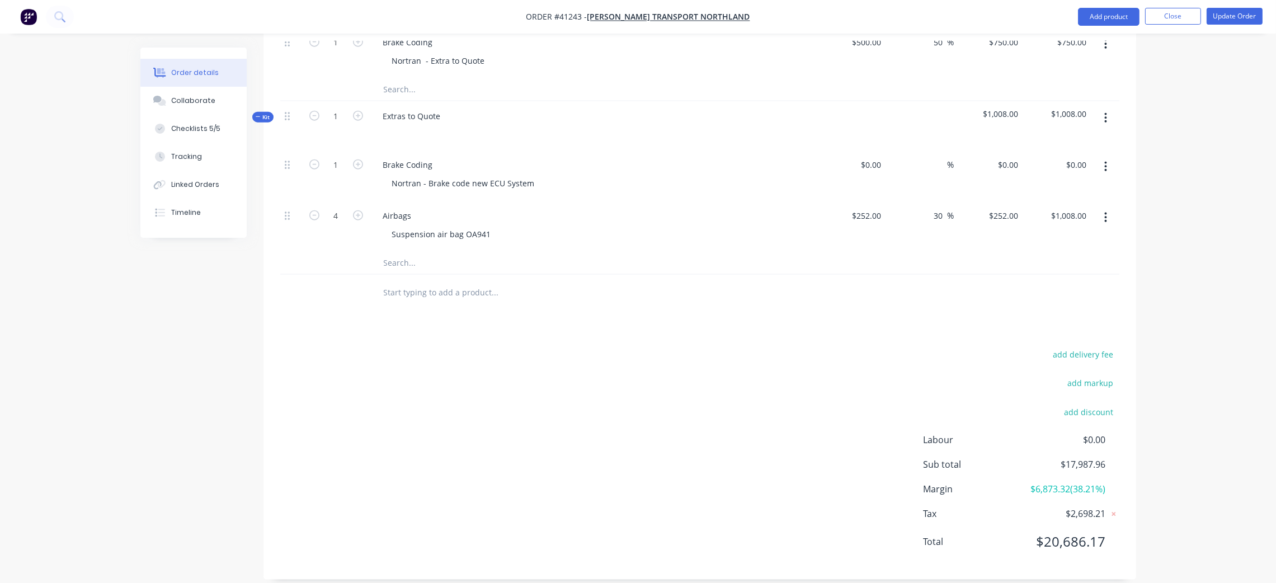
click at [676, 347] on div "add delivery fee add markup add discount Labour $0.00 Sub total $17,987.96 Marg…" at bounding box center [699, 455] width 839 height 216
type input "$327.60"
type input "$1,310.40"
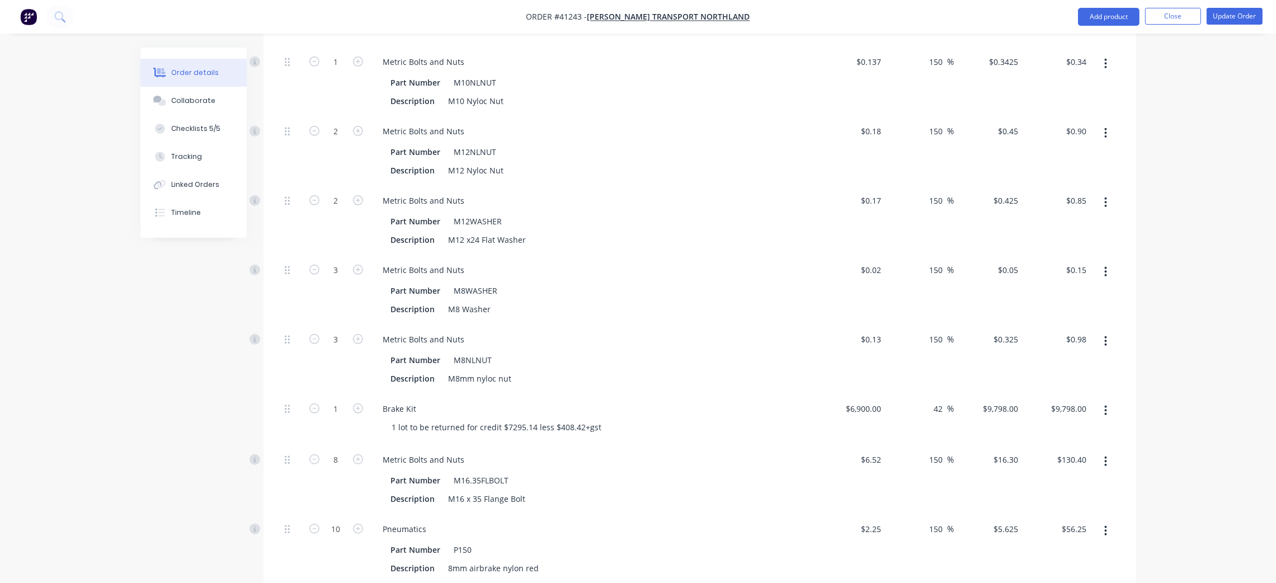
scroll to position [1084, 0]
drag, startPoint x: 1193, startPoint y: 210, endPoint x: 1183, endPoint y: 205, distance: 12.0
click at [1193, 210] on div "Order details Collaborate Checklists 5/5 Tracking Linked Orders Timeline Order …" at bounding box center [638, 259] width 1276 height 2687
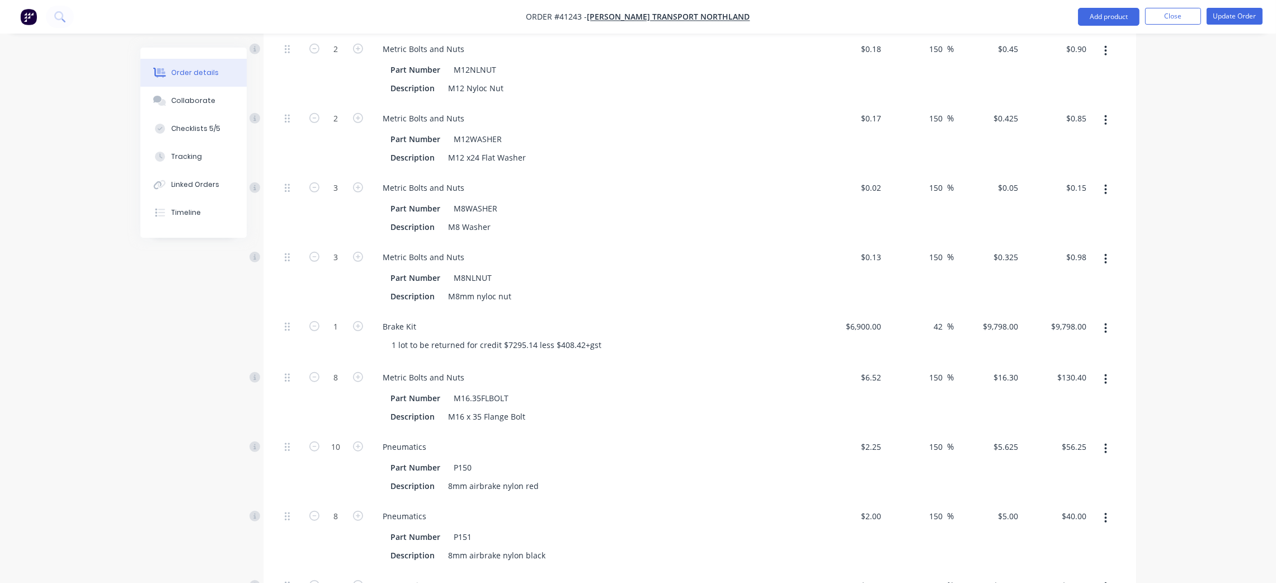
scroll to position [1168, 0]
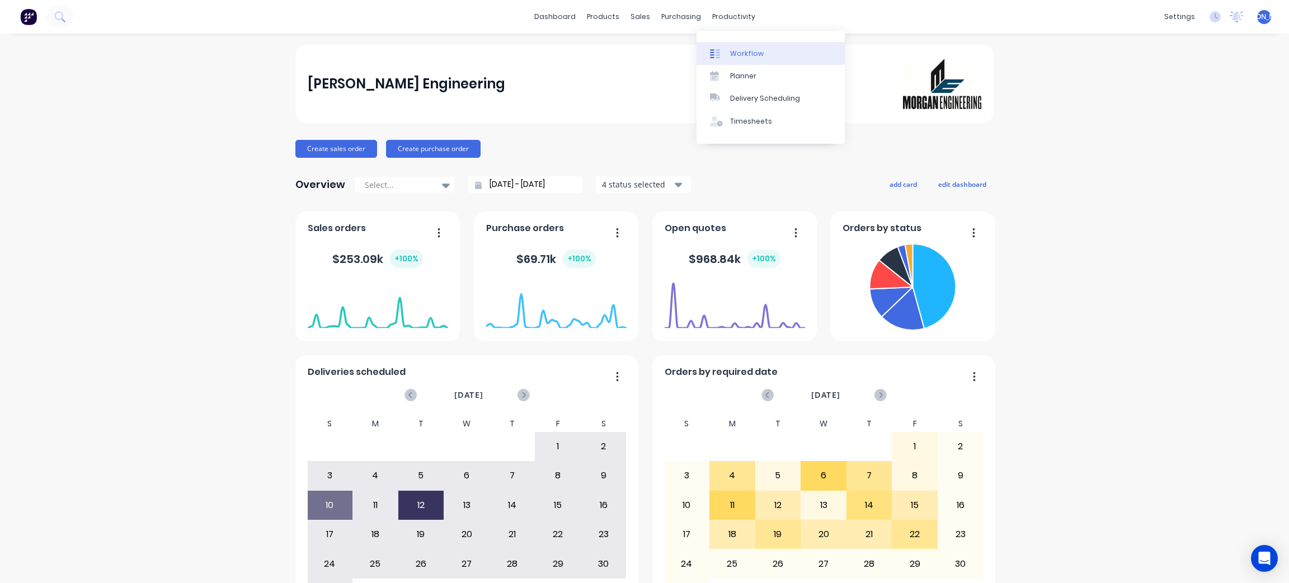
click at [736, 53] on div "Workflow" at bounding box center [747, 54] width 34 height 10
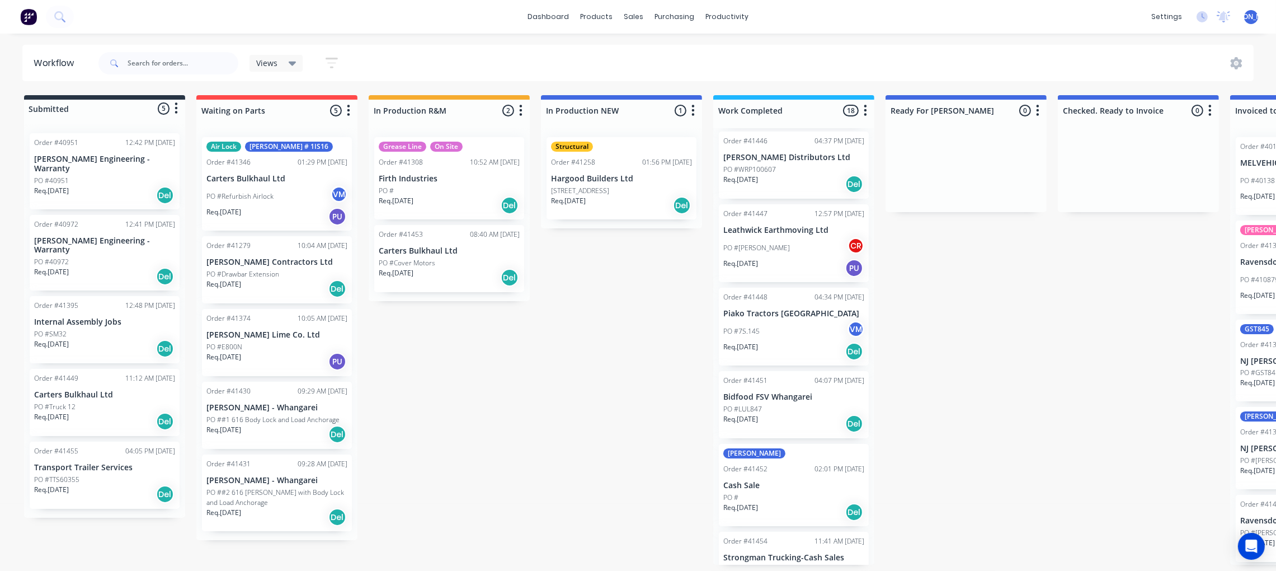
scroll to position [1006, 0]
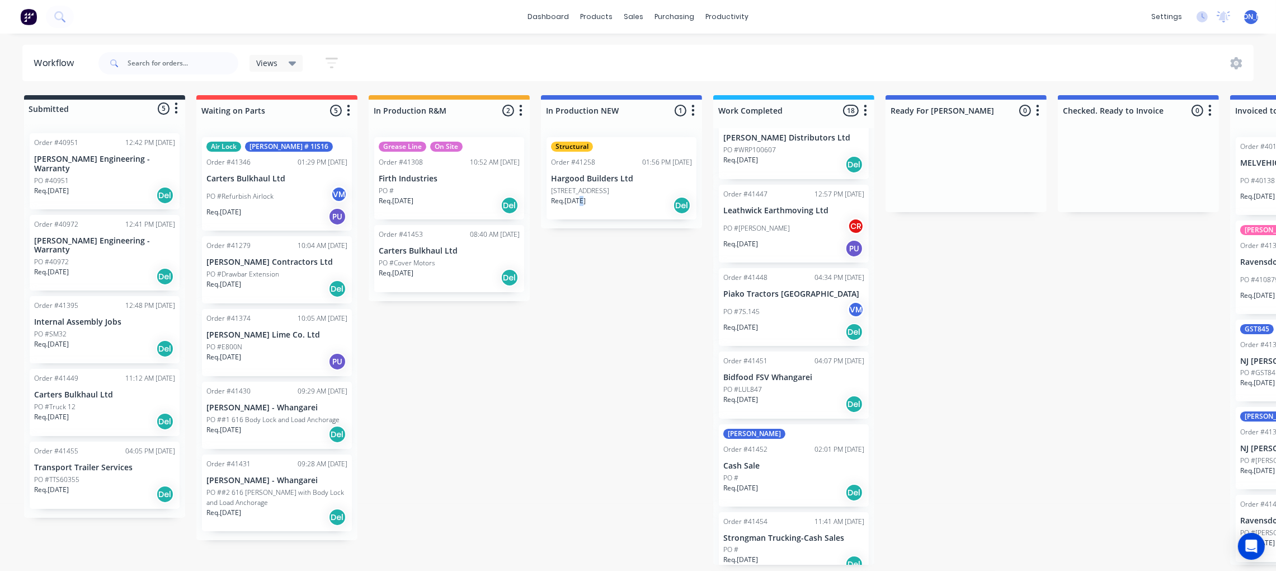
click at [580, 247] on div "Submitted 5 Status colour #273444 hex #273444 Save Cancel Summaries Total order…" at bounding box center [925, 329] width 1866 height 469
drag, startPoint x: 578, startPoint y: 247, endPoint x: 439, endPoint y: 349, distance: 173.0
click at [445, 350] on div "Submitted 5 Status colour #273444 hex #273444 Save Cancel Summaries Total order…" at bounding box center [925, 329] width 1866 height 469
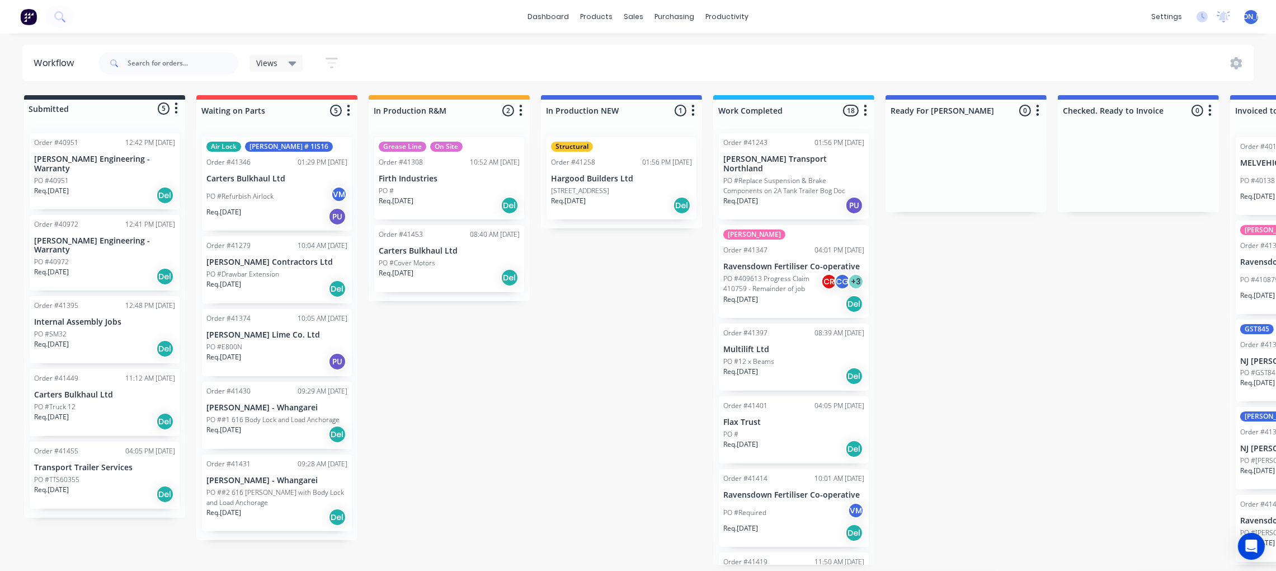
scroll to position [0, 0]
click at [767, 180] on p "PO #Replace Suspension & Brake Components on 2A Tank Trailer Bog Doc" at bounding box center [793, 190] width 141 height 20
